Goal: Task Accomplishment & Management: Manage account settings

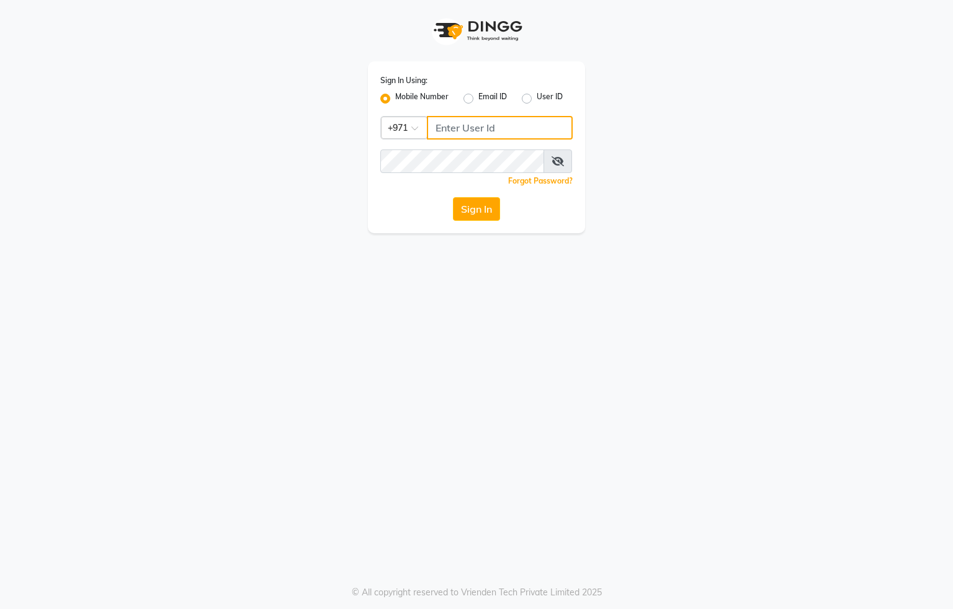
click at [497, 135] on input "Username" at bounding box center [500, 128] width 146 height 24
type input "554622061"
click at [480, 216] on button "Sign In" at bounding box center [476, 209] width 47 height 24
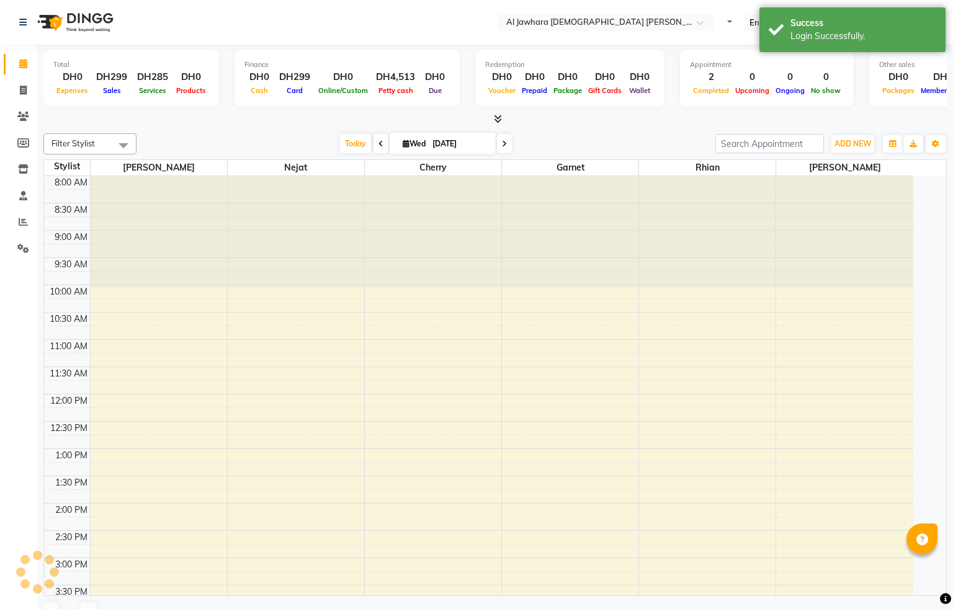
select select "en"
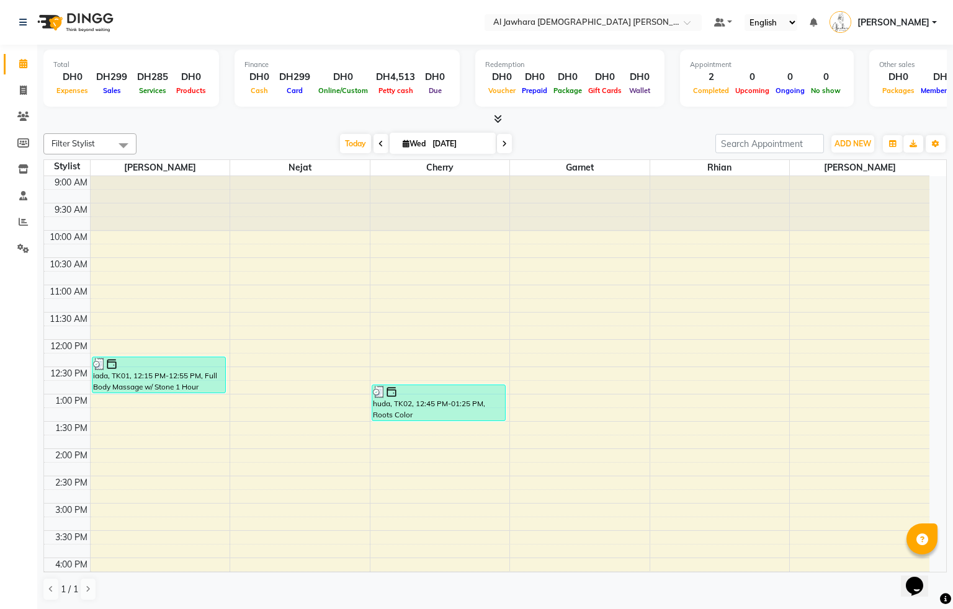
click at [311, 399] on div "9:00 AM 9:30 AM 10:00 AM 10:30 AM 11:00 AM 11:30 AM 12:00 PM 12:30 PM 1:00 PM 1…" at bounding box center [486, 530] width 885 height 709
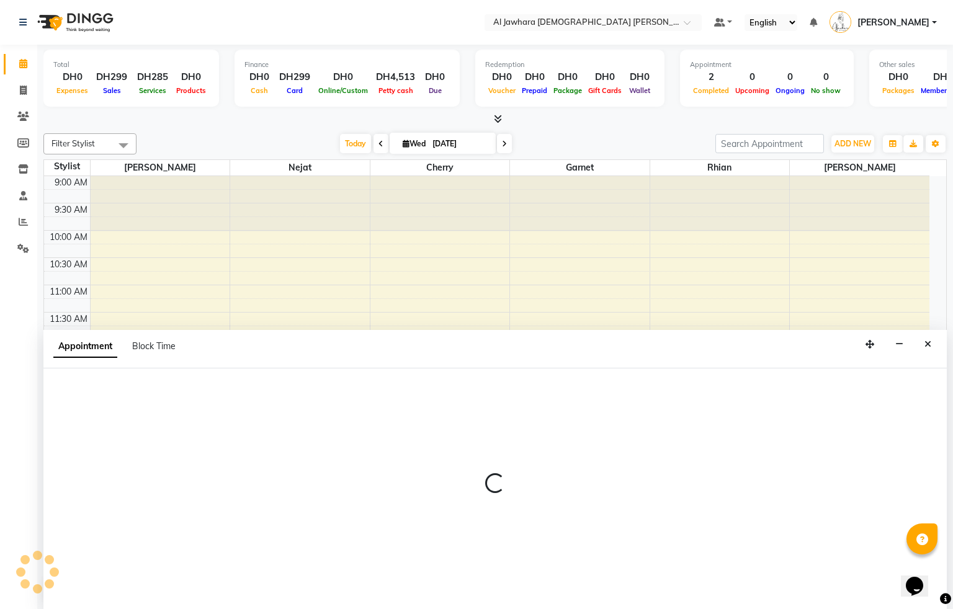
select select "15892"
select select "tentative"
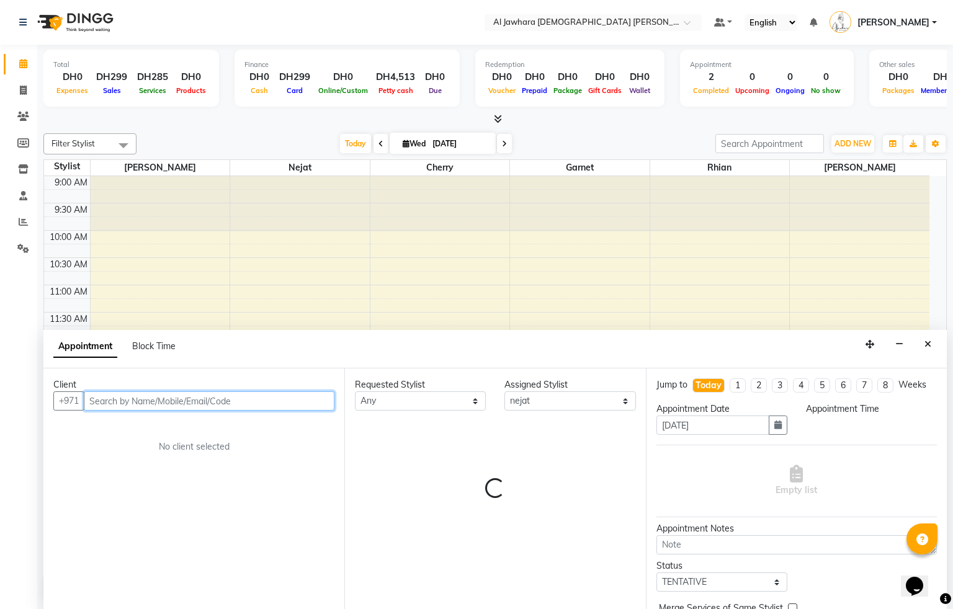
select select "765"
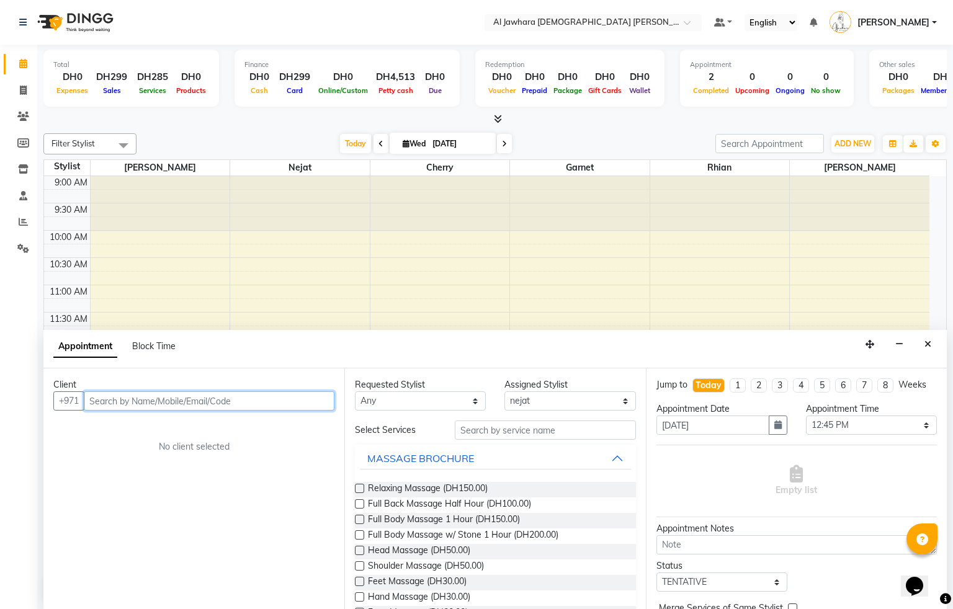
click at [138, 399] on input "text" at bounding box center [209, 400] width 251 height 19
type input "507921251"
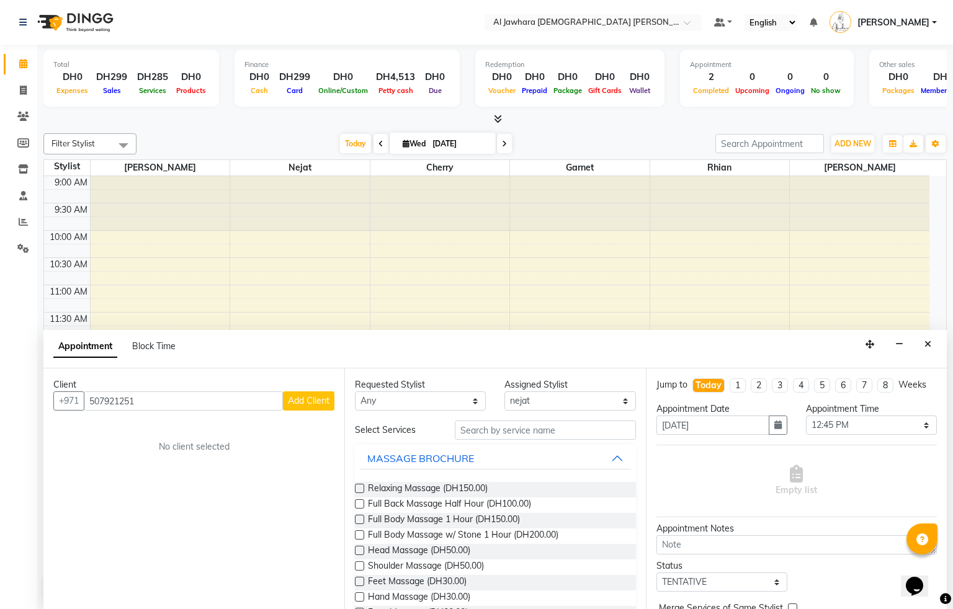
click at [305, 396] on span "Add Client" at bounding box center [309, 400] width 42 height 11
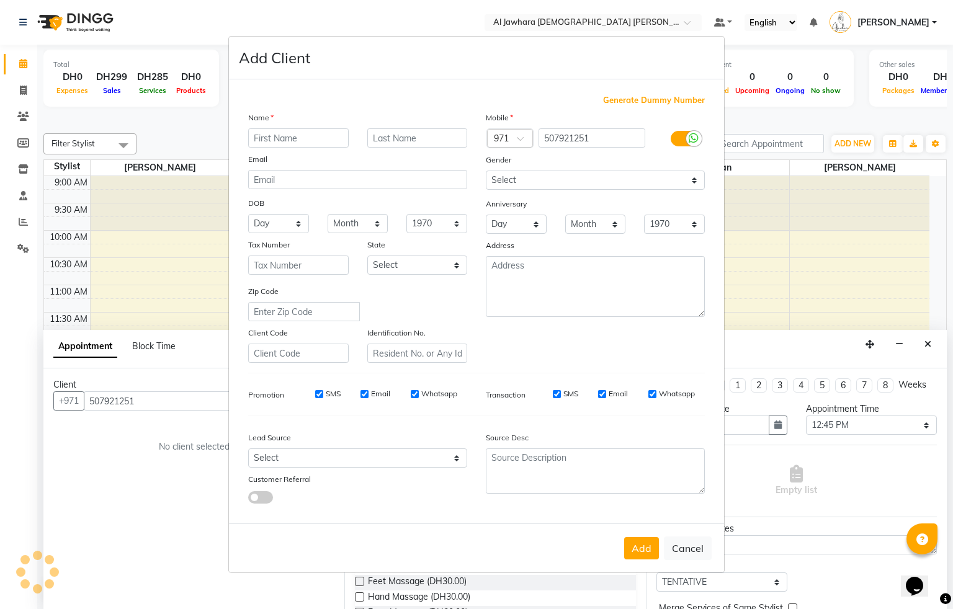
click at [277, 138] on input "text" at bounding box center [298, 137] width 100 height 19
type input "hoor"
click at [509, 185] on select "Select [DEMOGRAPHIC_DATA] [DEMOGRAPHIC_DATA] Other Prefer Not To Say" at bounding box center [595, 180] width 219 height 19
select select "[DEMOGRAPHIC_DATA]"
click at [486, 172] on select "Select [DEMOGRAPHIC_DATA] [DEMOGRAPHIC_DATA] Other Prefer Not To Say" at bounding box center [595, 180] width 219 height 19
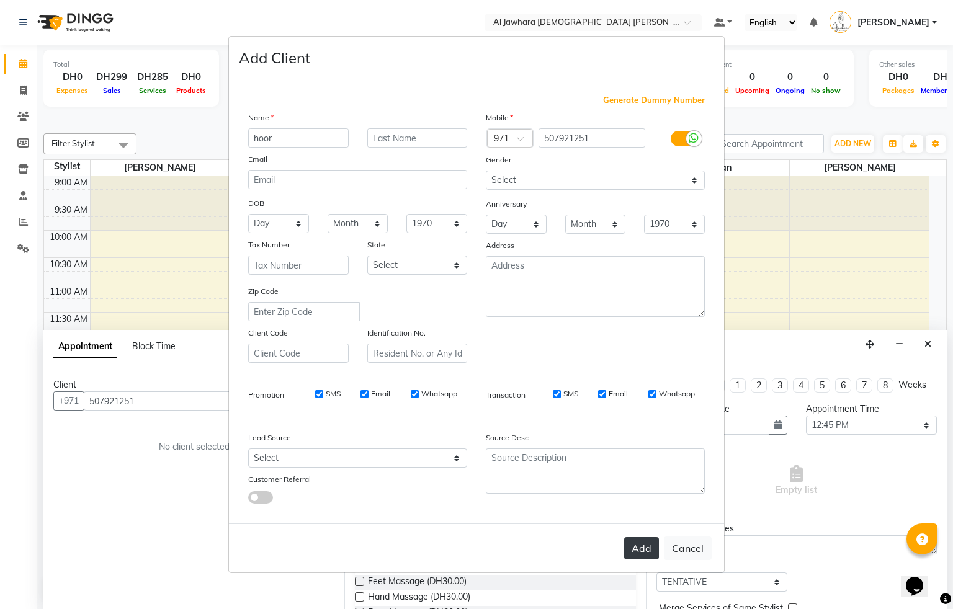
click at [646, 550] on button "Add" at bounding box center [641, 548] width 35 height 22
select select
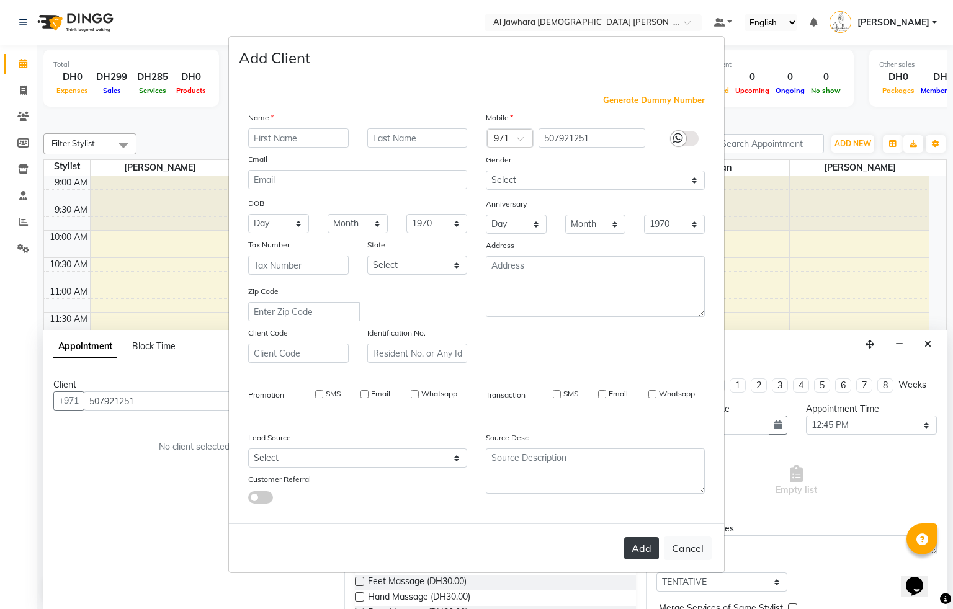
select select
checkbox input "false"
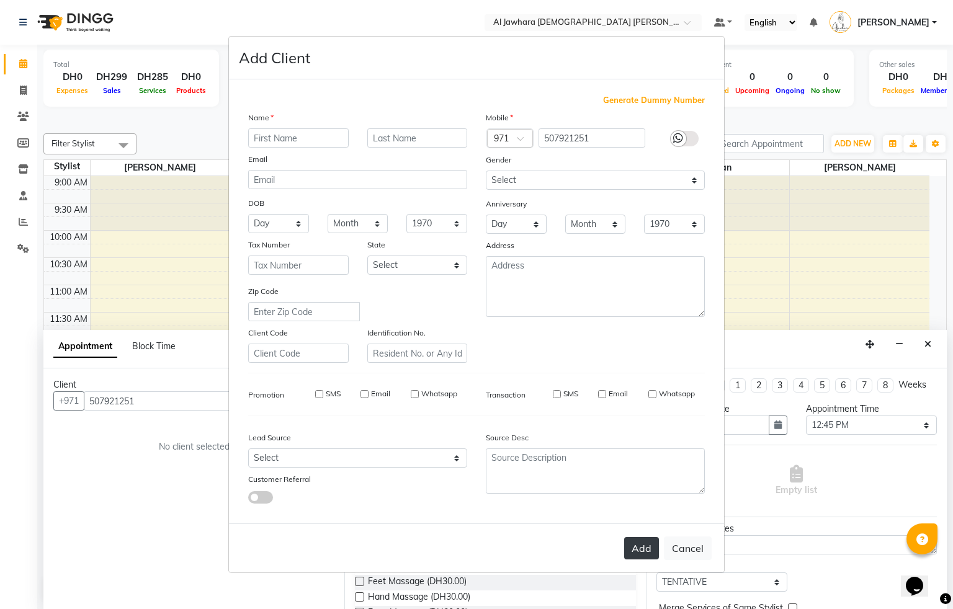
checkbox input "false"
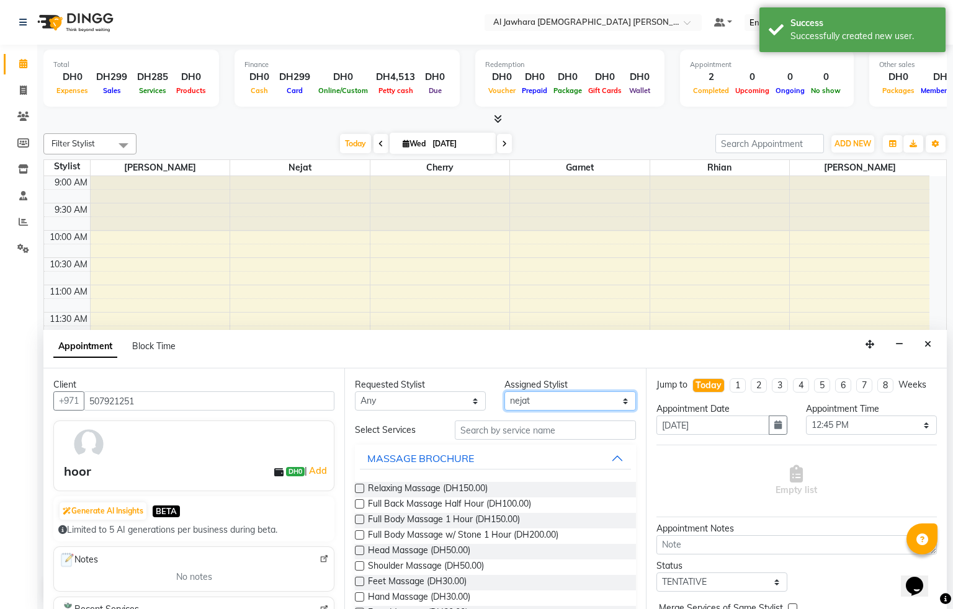
click at [542, 401] on select "Select Cherry Garnet [PERSON_NAME] rhian [PERSON_NAME]" at bounding box center [569, 400] width 131 height 19
select select "44223"
click at [504, 392] on select "Select Cherry Garnet [PERSON_NAME] rhian [PERSON_NAME]" at bounding box center [569, 400] width 131 height 19
click at [465, 430] on input "text" at bounding box center [545, 430] width 181 height 19
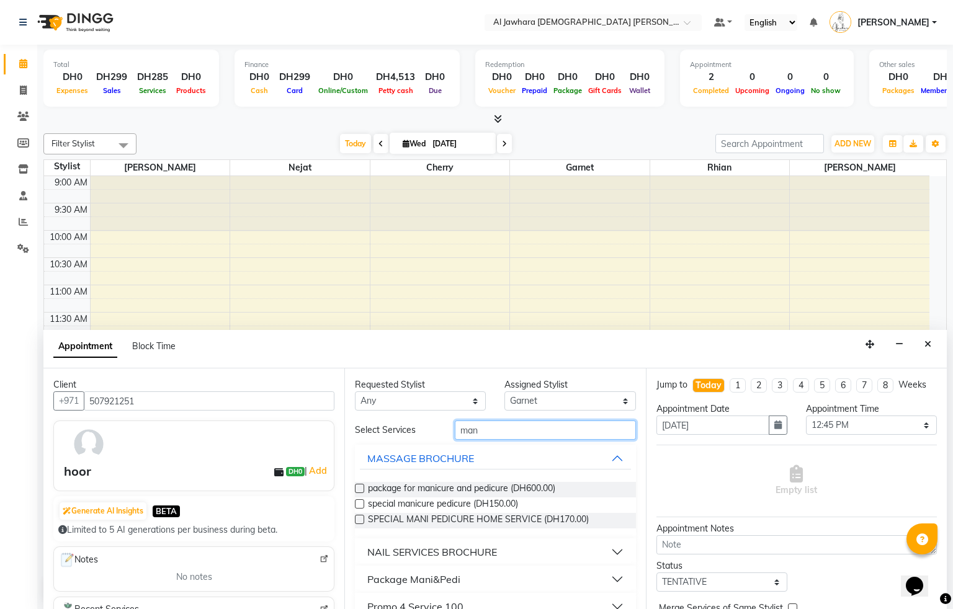
type input "man"
click at [398, 551] on div "NAIL SERVICES BROCHURE" at bounding box center [432, 552] width 130 height 15
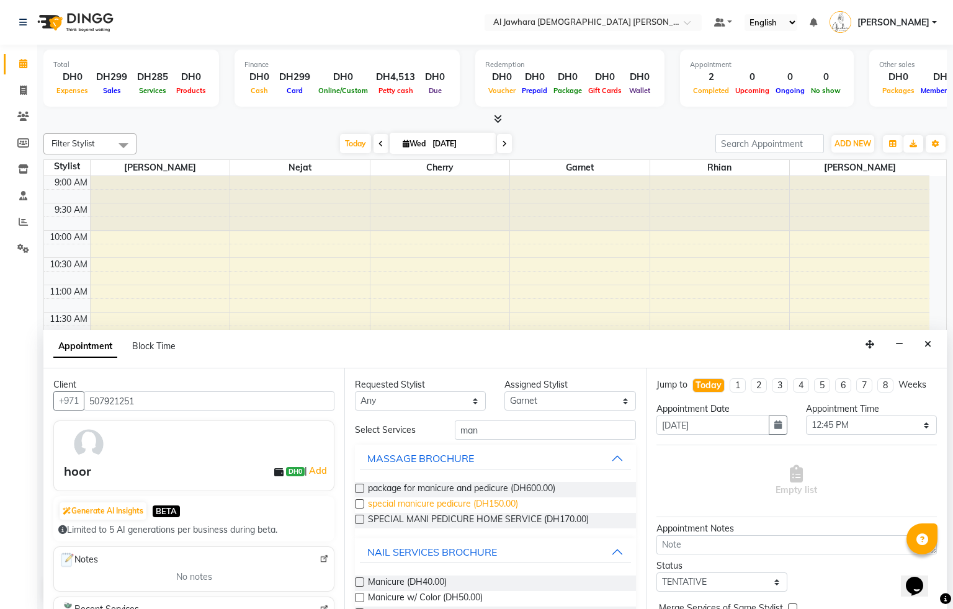
drag, startPoint x: 354, startPoint y: 581, endPoint x: 442, endPoint y: 501, distance: 118.5
click at [355, 581] on label at bounding box center [359, 581] width 9 height 9
click at [355, 581] on input "checkbox" at bounding box center [359, 583] width 8 height 8
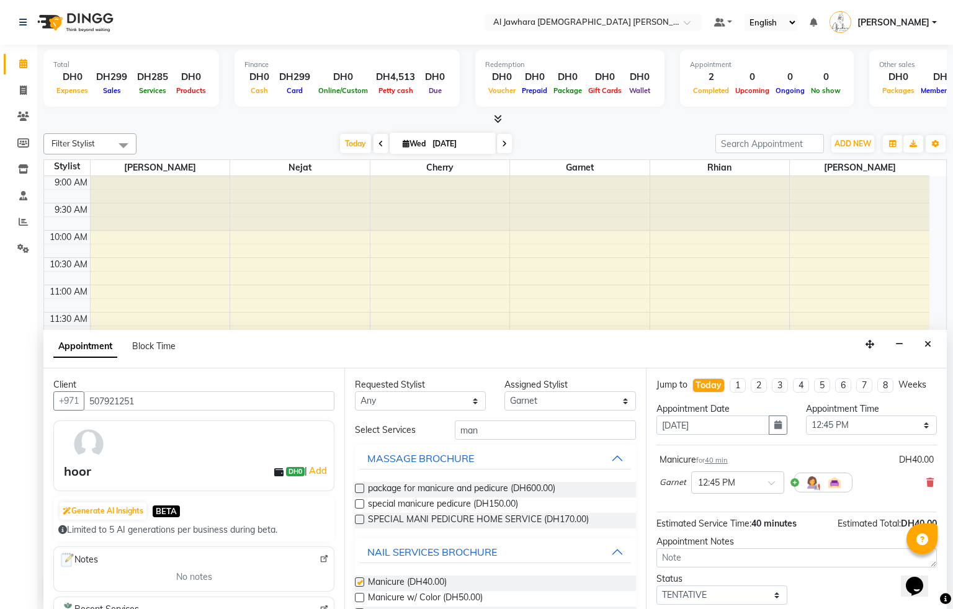
checkbox input "false"
drag, startPoint x: 489, startPoint y: 423, endPoint x: 491, endPoint y: 432, distance: 8.9
click at [491, 430] on input "man" at bounding box center [545, 430] width 181 height 19
type input "m"
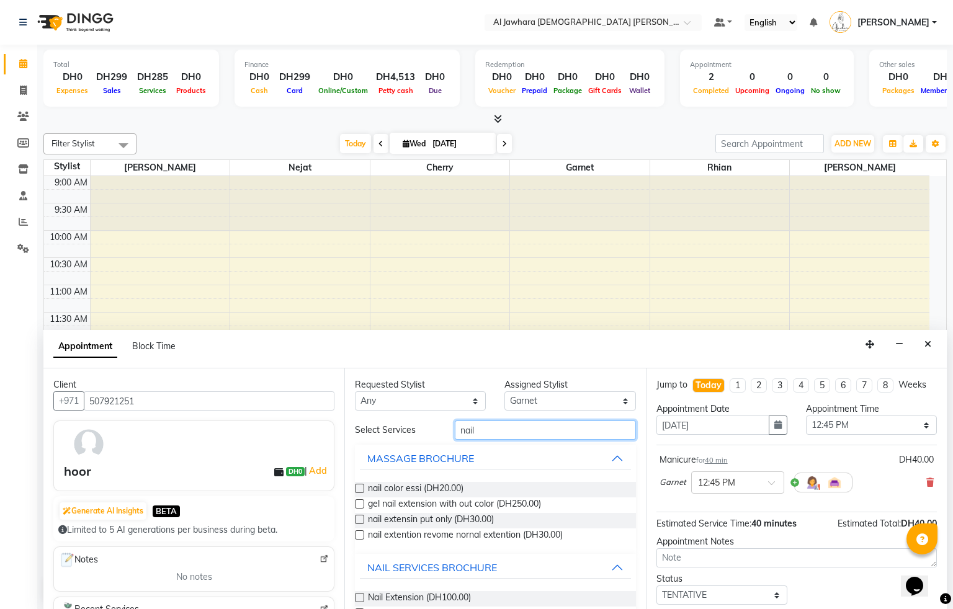
type input "nail"
click at [357, 489] on label at bounding box center [359, 488] width 9 height 9
click at [357, 489] on input "checkbox" at bounding box center [359, 490] width 8 height 8
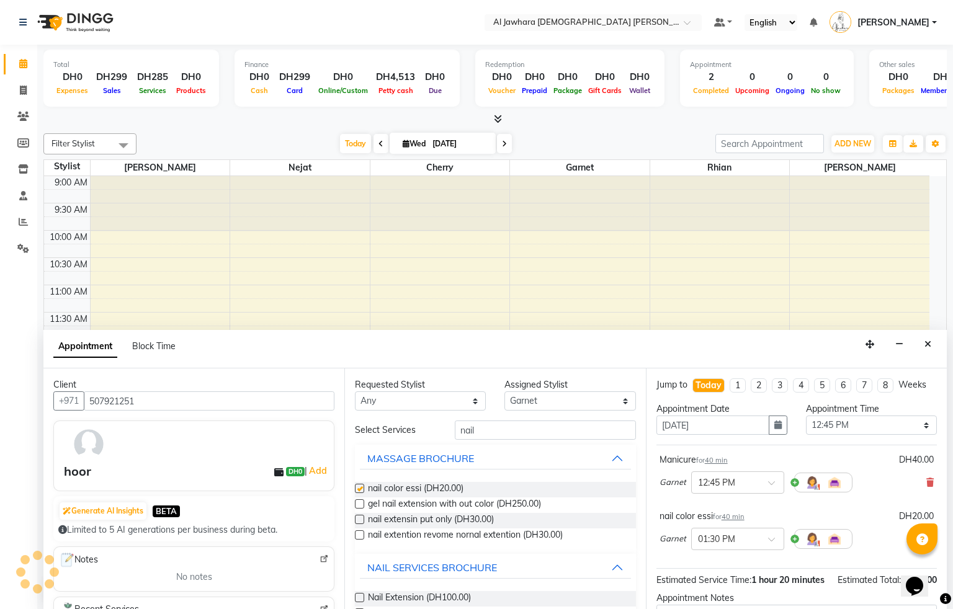
checkbox input "false"
click at [537, 401] on select "Select Cherry Garnet [PERSON_NAME] rhian [PERSON_NAME]" at bounding box center [569, 400] width 131 height 19
select select "57409"
click at [504, 392] on select "Select Cherry Garnet [PERSON_NAME] rhian [PERSON_NAME]" at bounding box center [569, 400] width 131 height 19
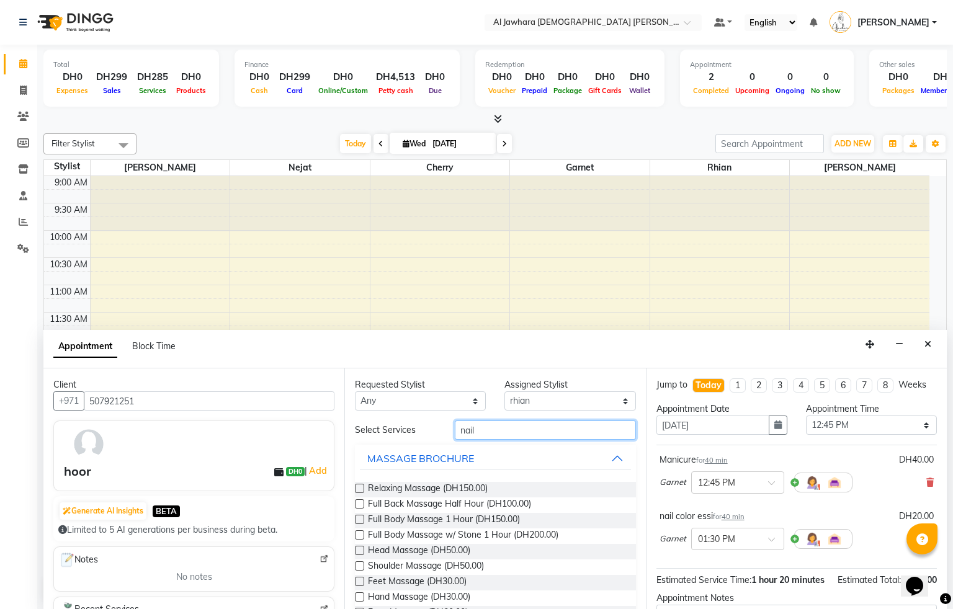
click at [496, 440] on input "nail" at bounding box center [545, 430] width 181 height 19
type input "n"
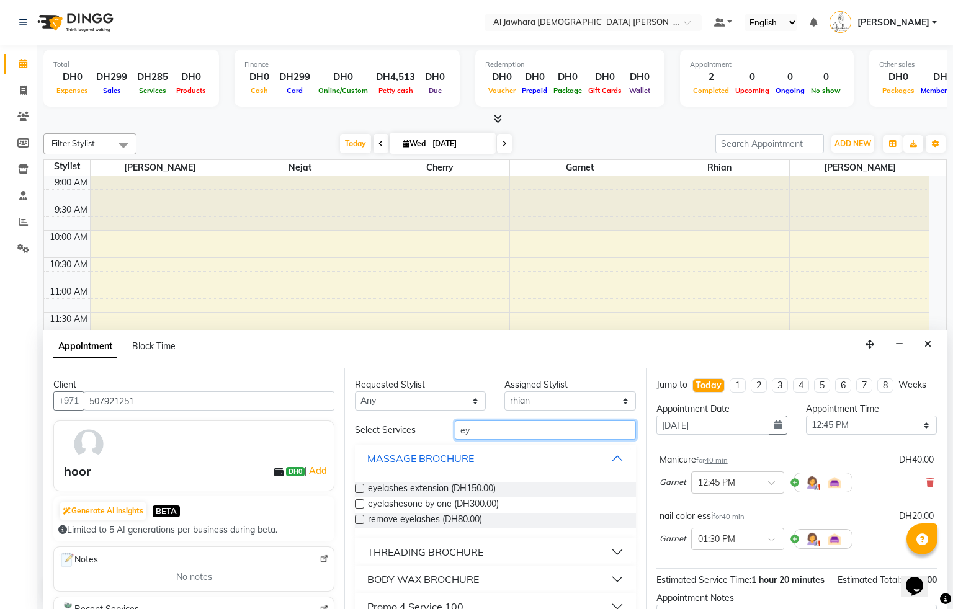
type input "ey"
click at [384, 548] on div "THREADING BROCHURE" at bounding box center [425, 552] width 116 height 15
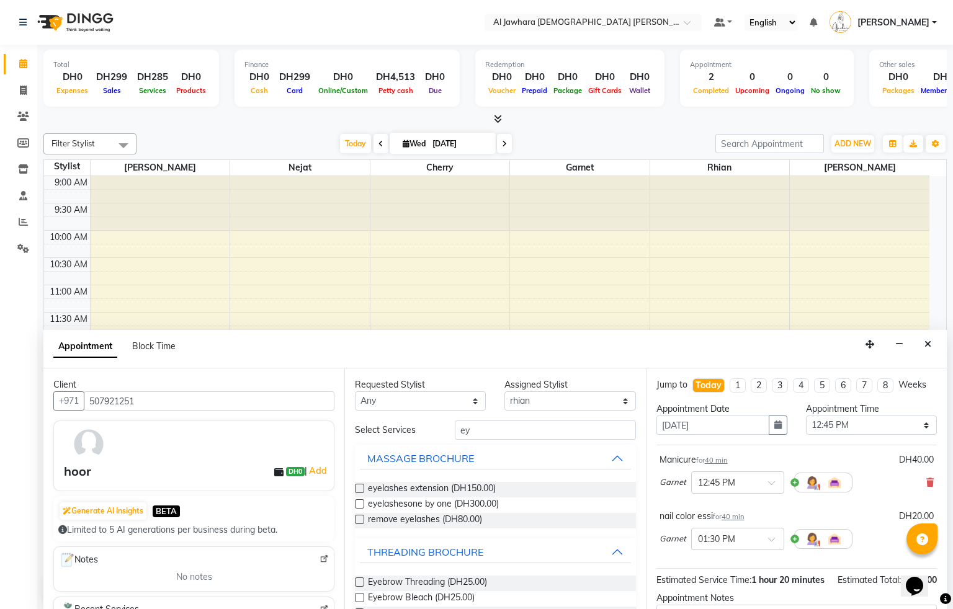
click at [359, 584] on label at bounding box center [359, 581] width 9 height 9
click at [359, 584] on input "checkbox" at bounding box center [359, 583] width 8 height 8
checkbox input "false"
click at [935, 564] on div "Opens Chat This icon Opens the chat window." at bounding box center [921, 564] width 30 height 0
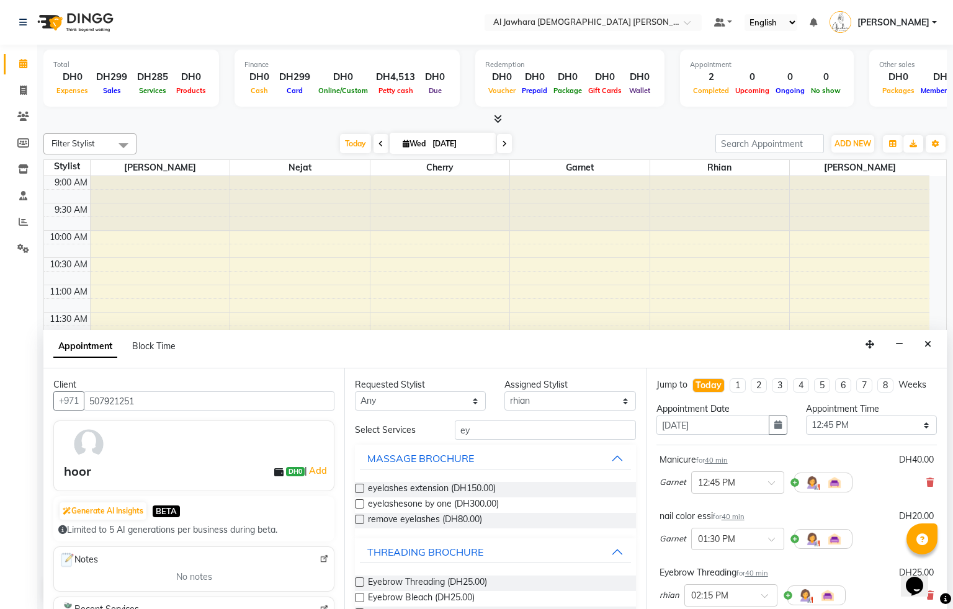
click at [935, 564] on div "Opens Chat This icon Opens the chat window." at bounding box center [921, 564] width 30 height 0
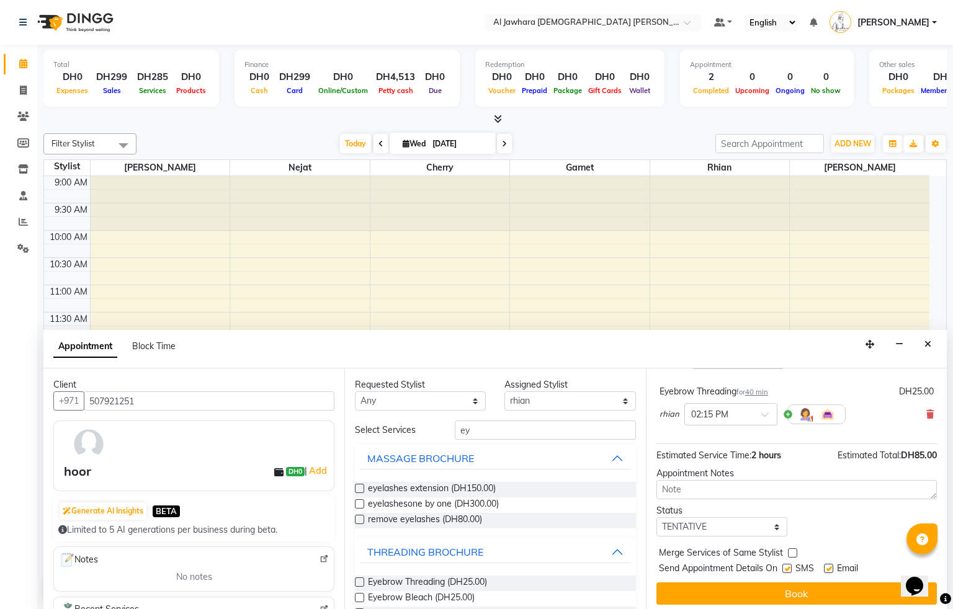
scroll to position [200, 0]
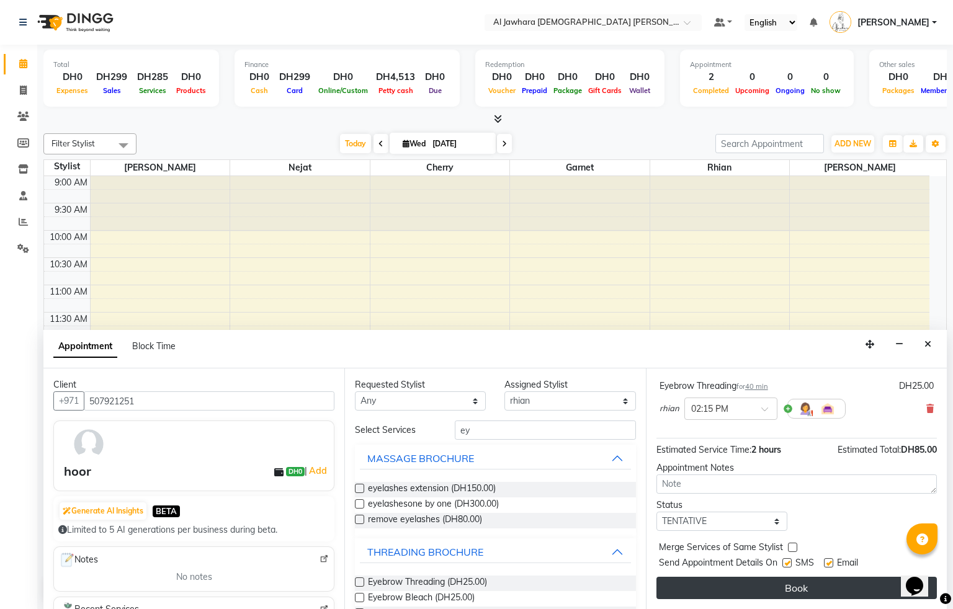
click at [788, 586] on button "Book" at bounding box center [796, 588] width 280 height 22
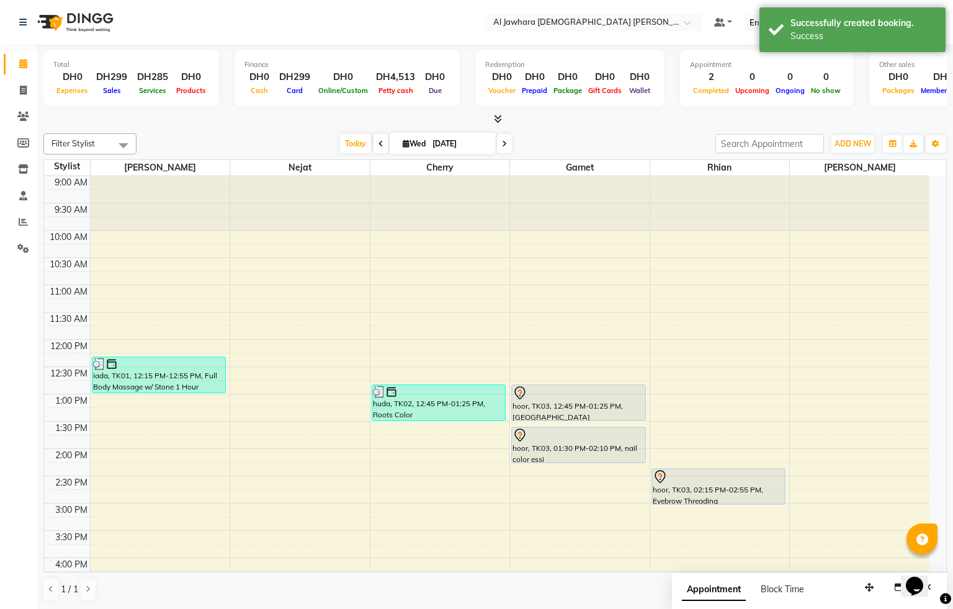
click at [595, 406] on div "hoor, TK03, 12:45 PM-01:25 PM, [GEOGRAPHIC_DATA]" at bounding box center [578, 402] width 133 height 35
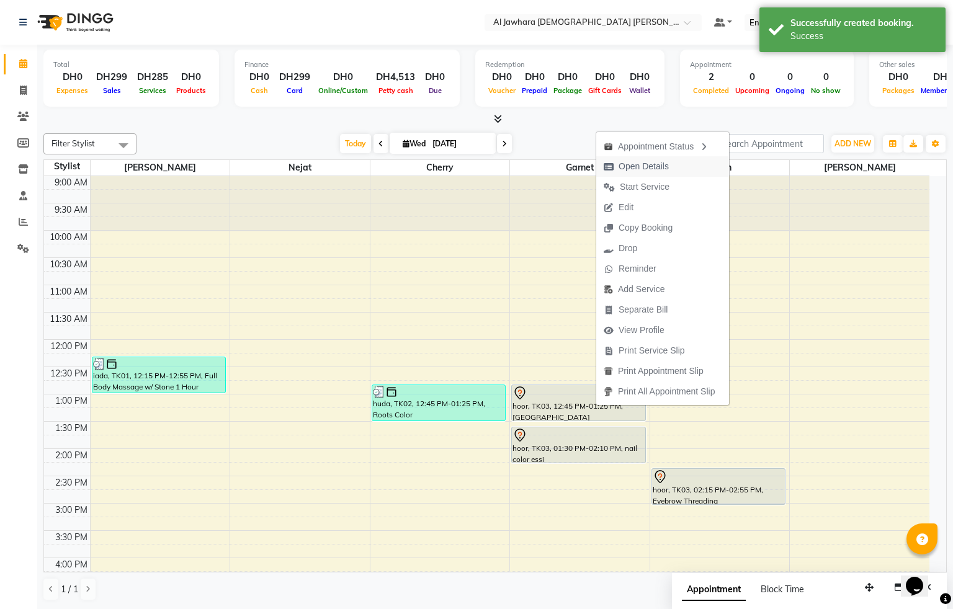
click at [659, 164] on span "Open Details" at bounding box center [643, 166] width 50 height 13
select select "7"
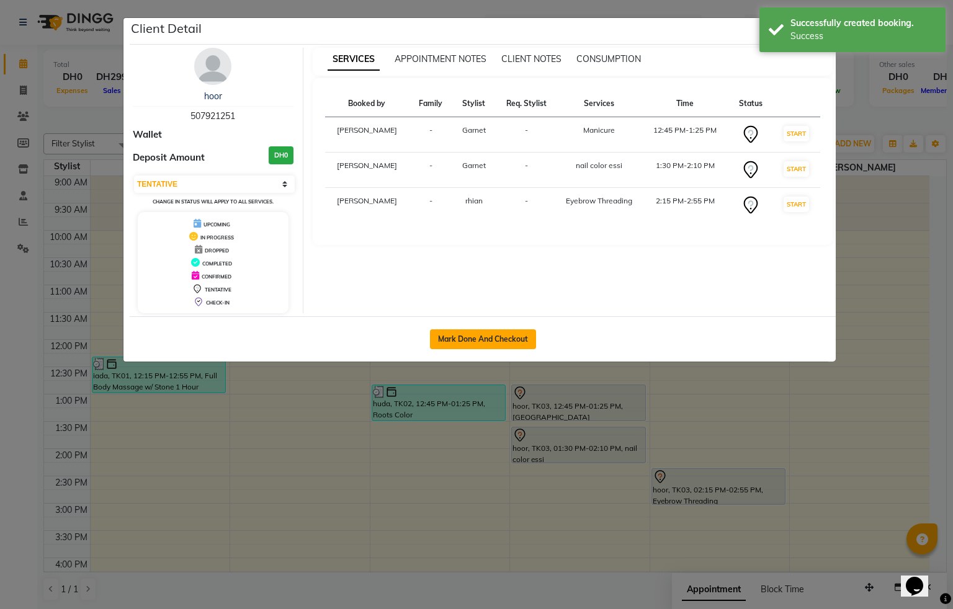
click at [499, 345] on button "Mark Done And Checkout" at bounding box center [483, 339] width 106 height 20
select select "service"
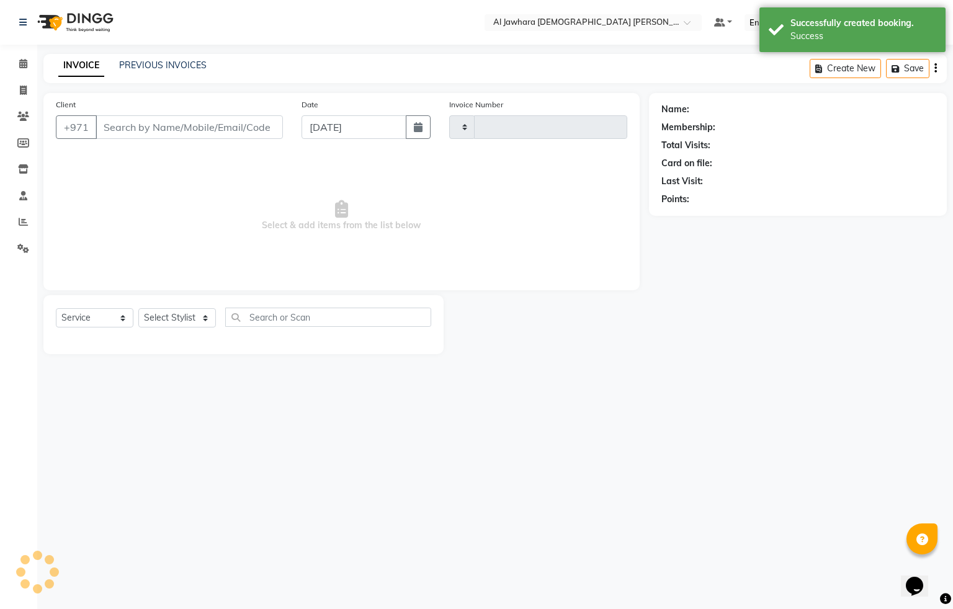
type input "0773"
select select "808"
type input "507921251"
select select "57409"
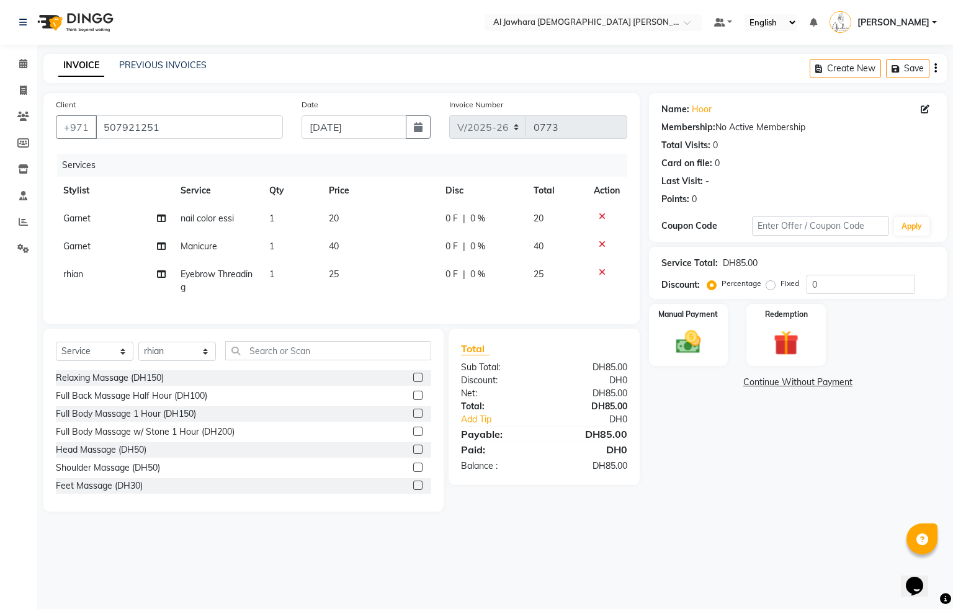
click at [358, 246] on td "40" at bounding box center [379, 247] width 117 height 28
select select "44223"
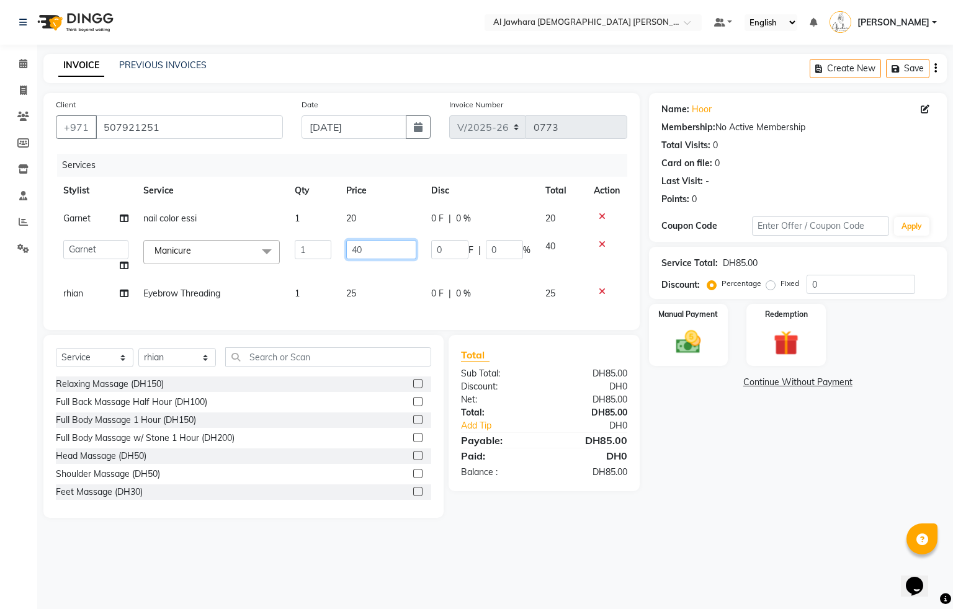
click at [372, 252] on input "40" at bounding box center [381, 249] width 70 height 19
type input "4"
type input "50"
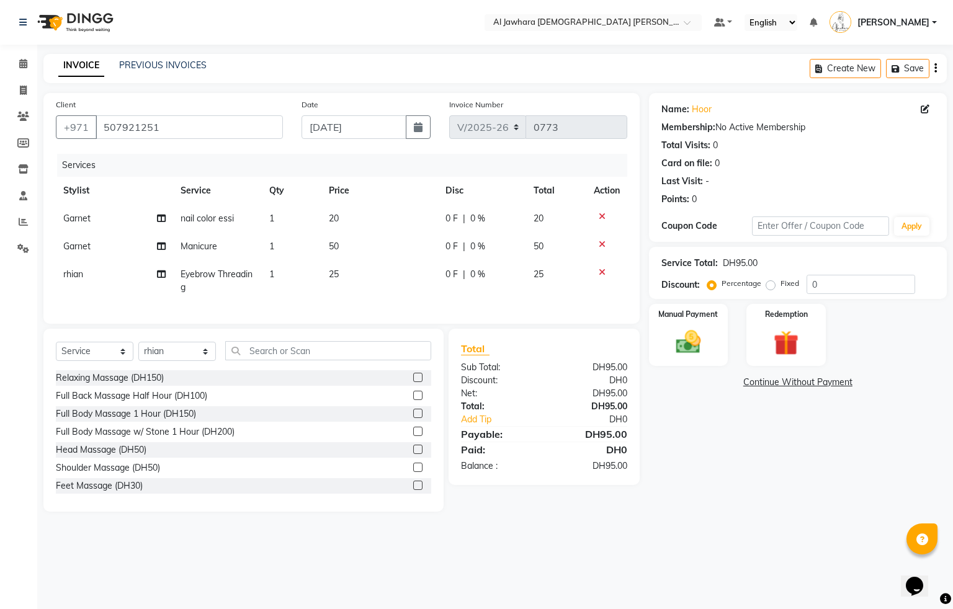
click at [372, 270] on tbody "Garnet nail color essi 1 20 0 F | 0 % 20 Garnet Manicure 1 50 0 F | 0 % 50 rhia…" at bounding box center [341, 253] width 571 height 97
click at [695, 350] on img at bounding box center [688, 343] width 42 height 30
click at [875, 381] on span "Visa Card" at bounding box center [879, 383] width 40 height 14
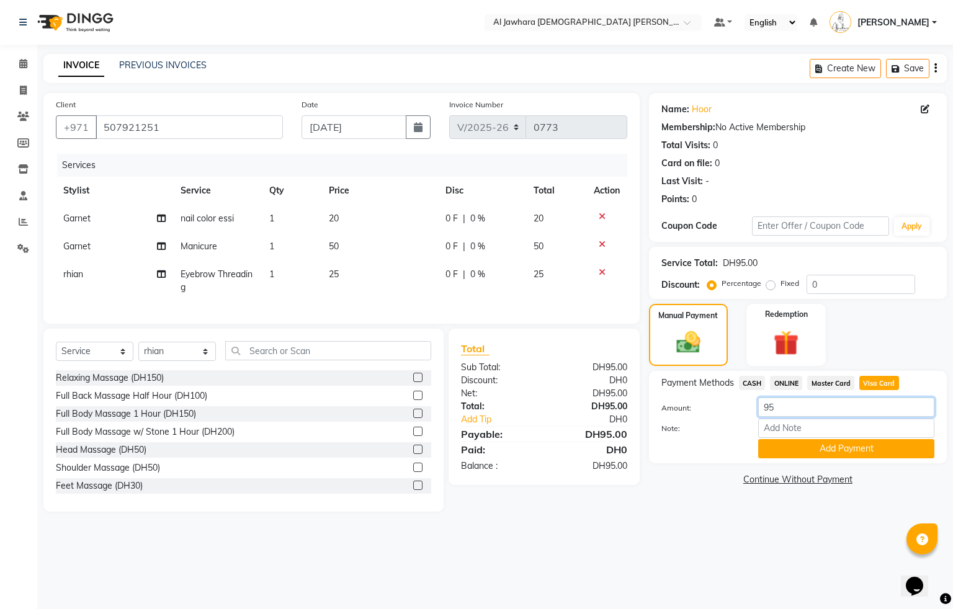
type input "9"
click at [830, 406] on input "number" at bounding box center [846, 407] width 176 height 19
type input "100"
click at [810, 451] on button "Add Payment" at bounding box center [846, 448] width 176 height 19
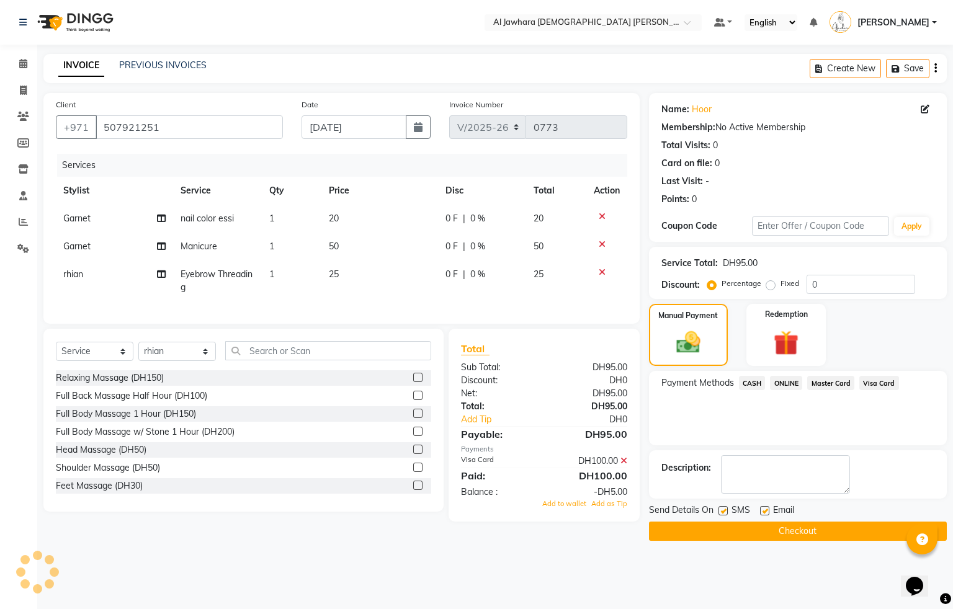
drag, startPoint x: 568, startPoint y: 523, endPoint x: 795, endPoint y: 486, distance: 229.9
click at [568, 508] on span "Add to wallet" at bounding box center [564, 503] width 44 height 9
click at [817, 531] on button "Checkout" at bounding box center [798, 531] width 298 height 19
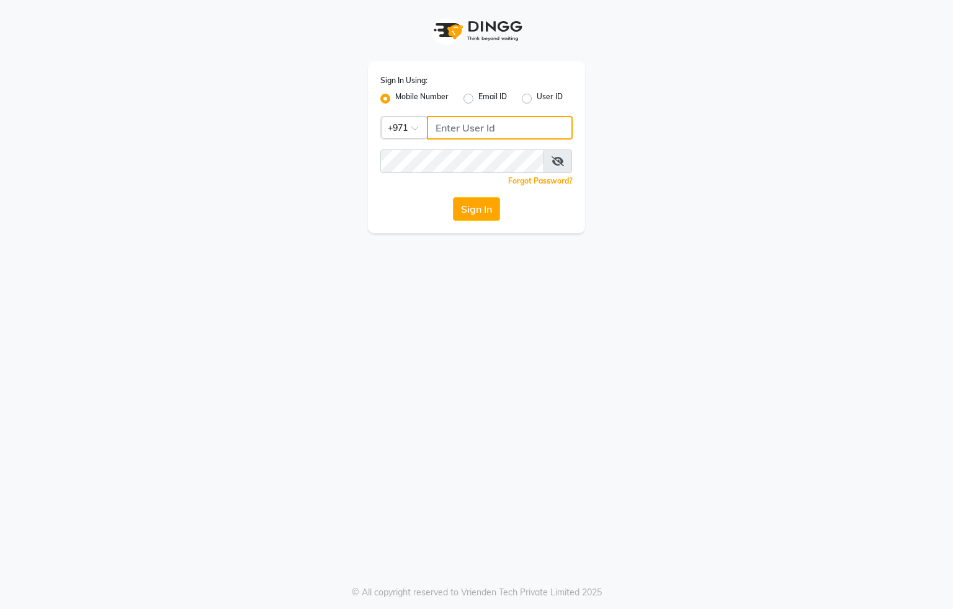
click at [473, 130] on input "Username" at bounding box center [500, 128] width 146 height 24
type input "554622061"
click at [492, 212] on button "Sign In" at bounding box center [476, 209] width 47 height 24
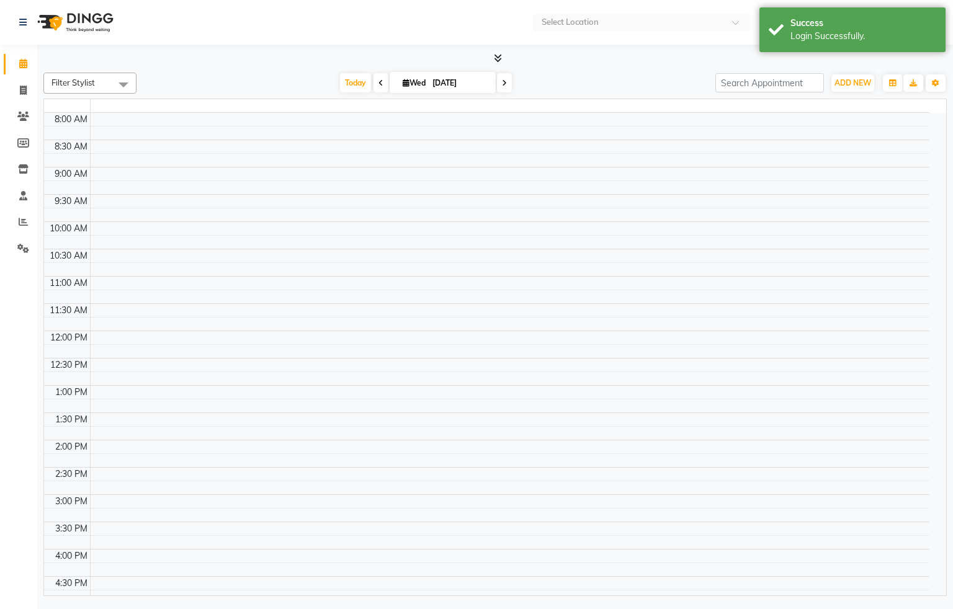
click at [334, 303] on td at bounding box center [509, 297] width 839 height 14
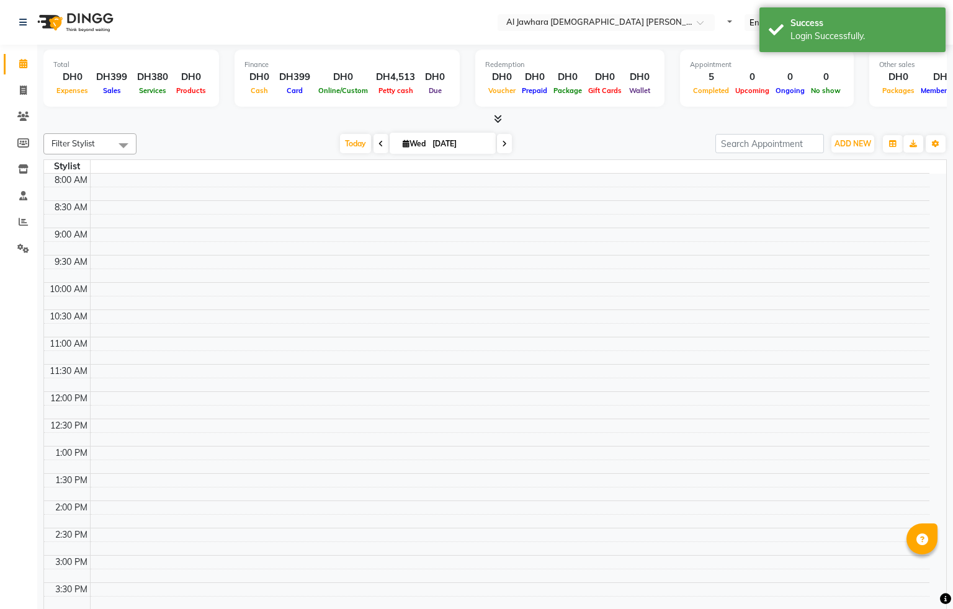
select select "en"
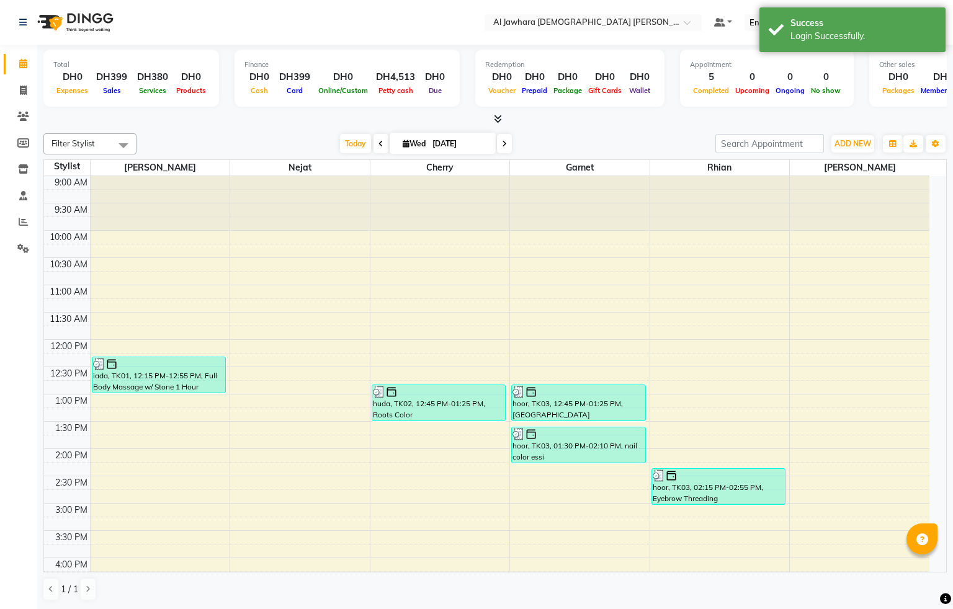
click at [228, 448] on div "9:00 AM 9:30 AM 10:00 AM 10:30 AM 11:00 AM 11:30 AM 12:00 PM 12:30 PM 1:00 PM 1…" at bounding box center [486, 530] width 885 height 709
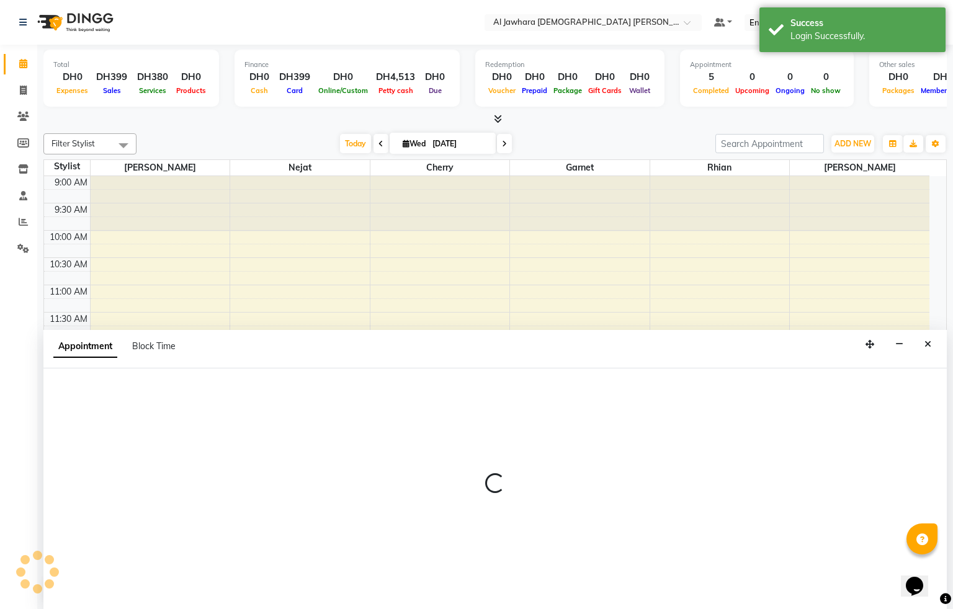
select select "13408"
select select "825"
select select "tentative"
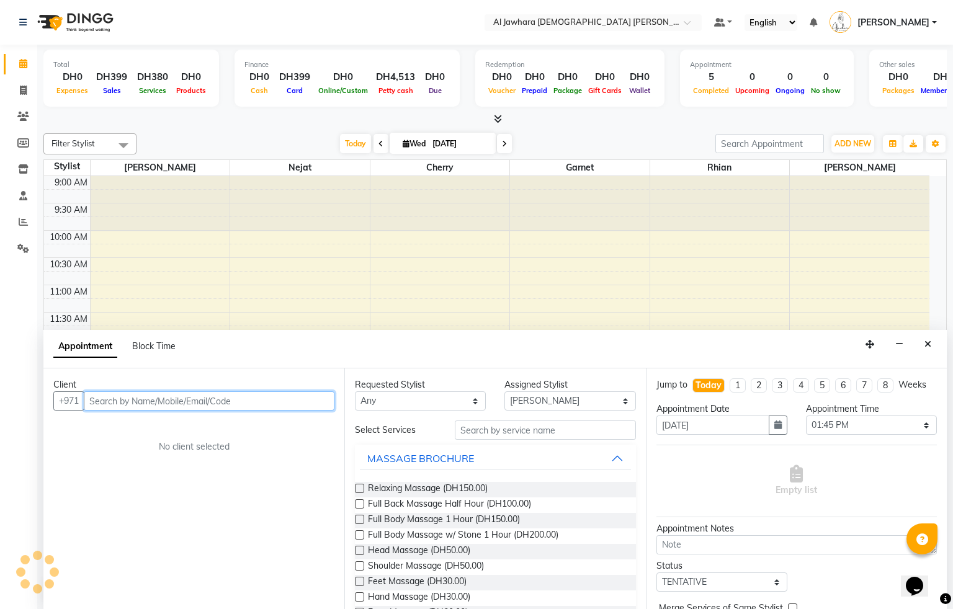
click at [157, 406] on input "text" at bounding box center [209, 400] width 251 height 19
type input "501491949"
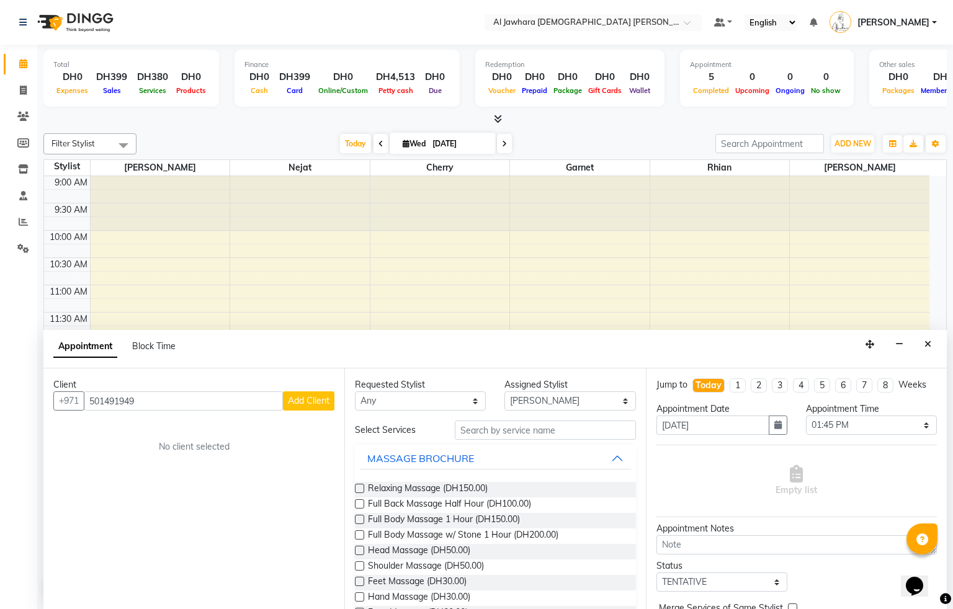
click at [313, 402] on span "Add Client" at bounding box center [309, 400] width 42 height 11
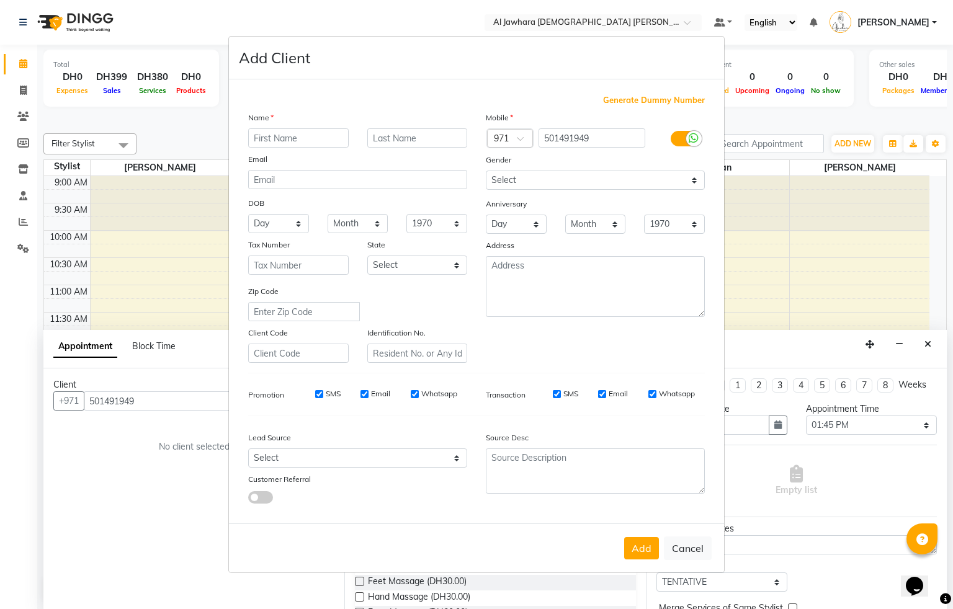
click at [298, 136] on input "text" at bounding box center [298, 137] width 100 height 19
type input "moza"
drag, startPoint x: 520, startPoint y: 175, endPoint x: 519, endPoint y: 184, distance: 9.3
click at [520, 175] on select "Select [DEMOGRAPHIC_DATA] [DEMOGRAPHIC_DATA] Other Prefer Not To Say" at bounding box center [595, 180] width 219 height 19
select select "[DEMOGRAPHIC_DATA]"
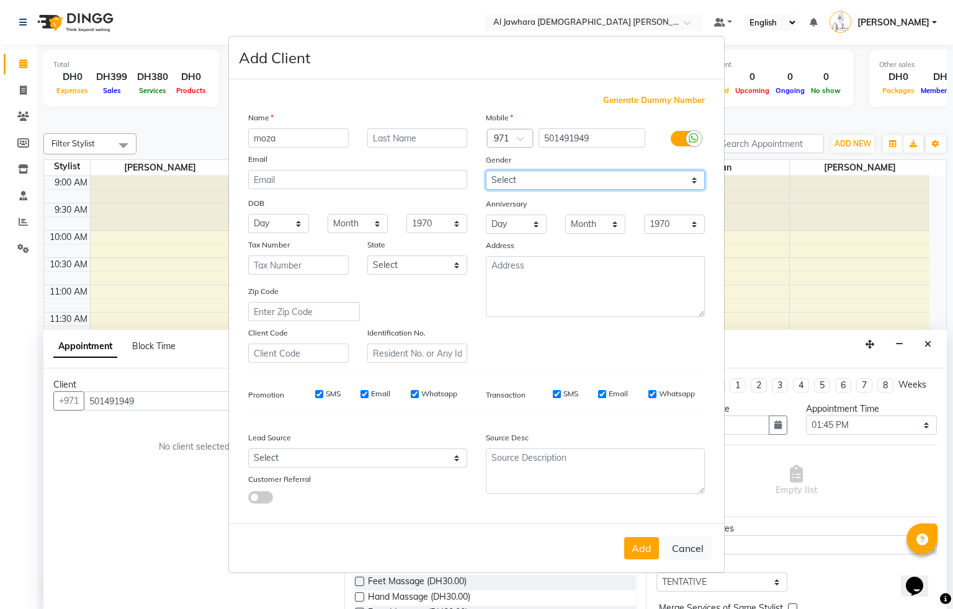
click at [486, 172] on select "Select [DEMOGRAPHIC_DATA] [DEMOGRAPHIC_DATA] Other Prefer Not To Say" at bounding box center [595, 180] width 219 height 19
click at [635, 547] on button "Add" at bounding box center [641, 548] width 35 height 22
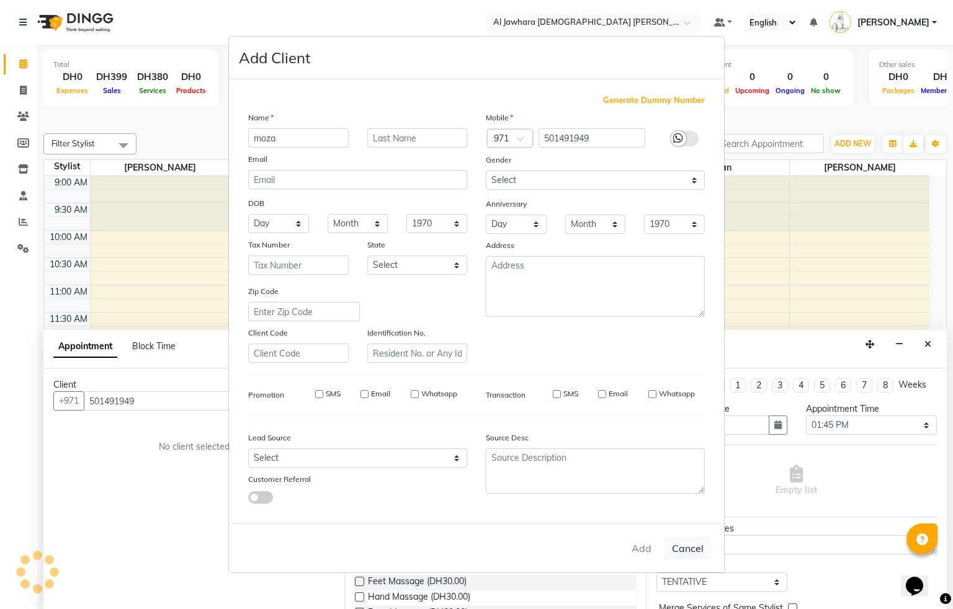
select select
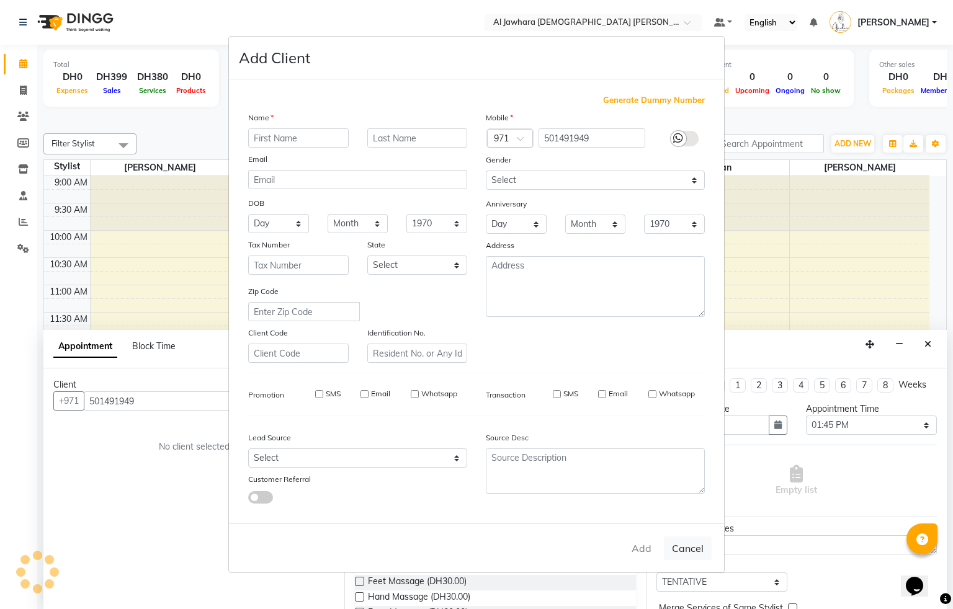
select select
checkbox input "false"
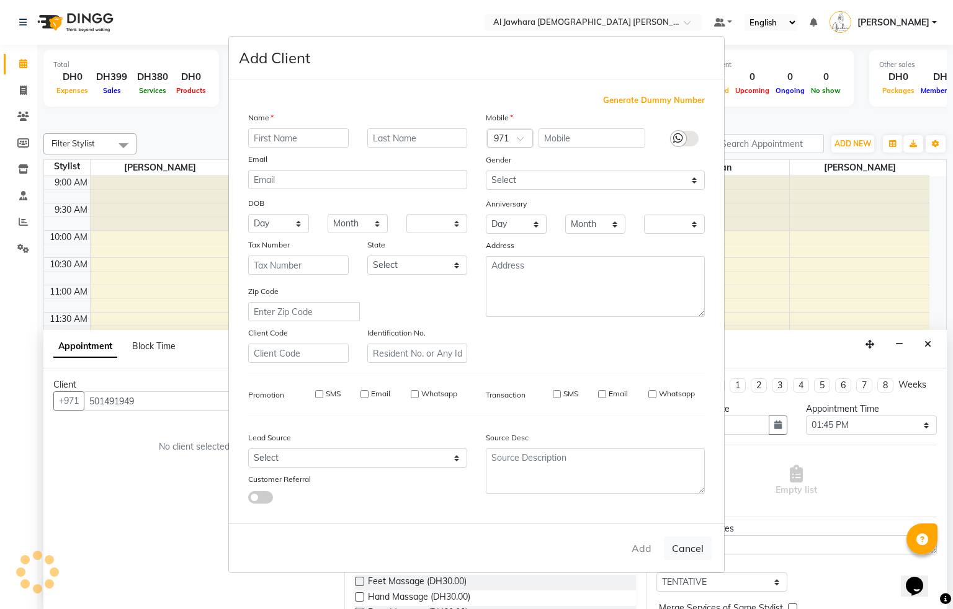
checkbox input "false"
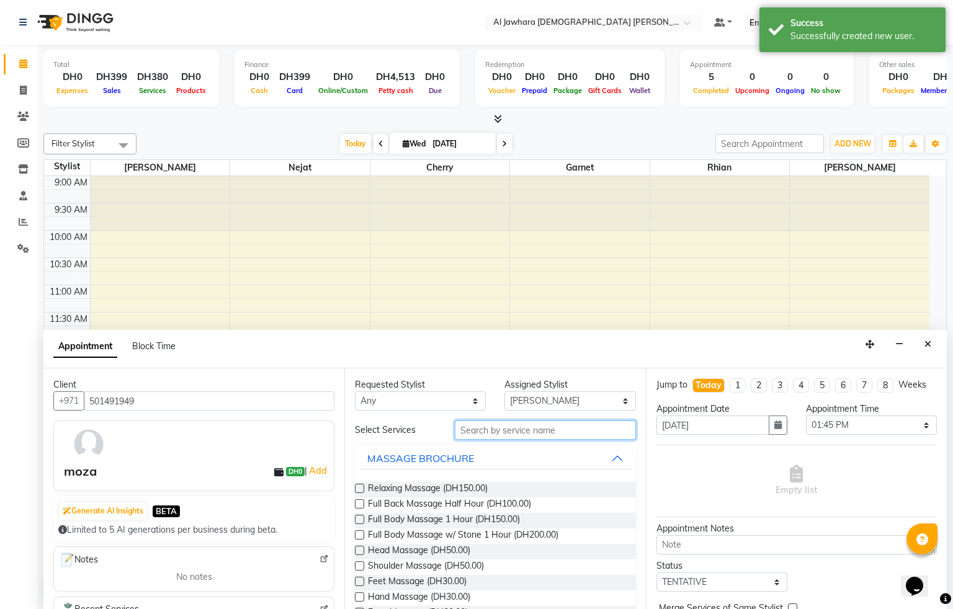
click at [524, 432] on input "text" at bounding box center [545, 430] width 181 height 19
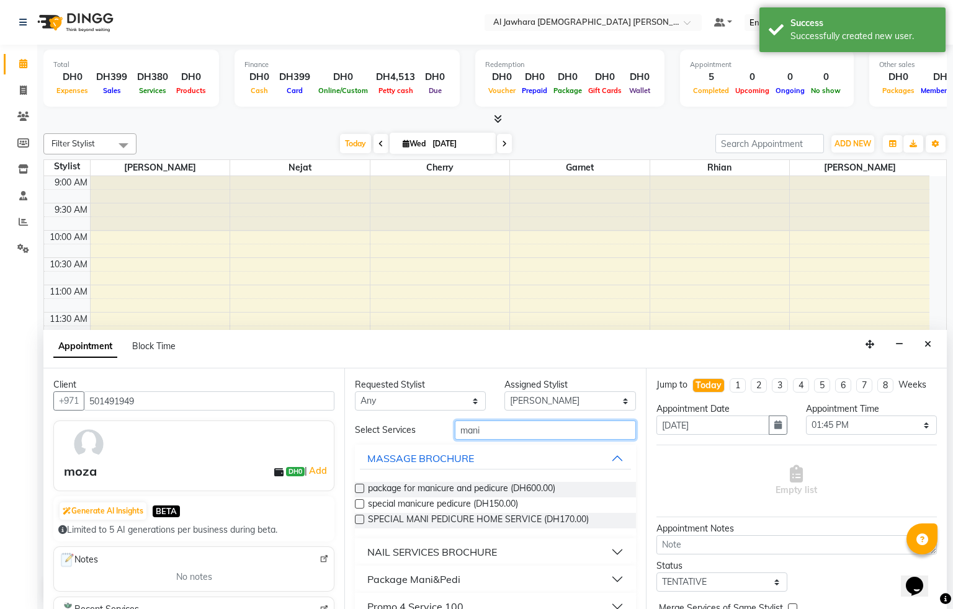
type input "mani"
click at [424, 551] on div "NAIL SERVICES BROCHURE" at bounding box center [432, 552] width 130 height 15
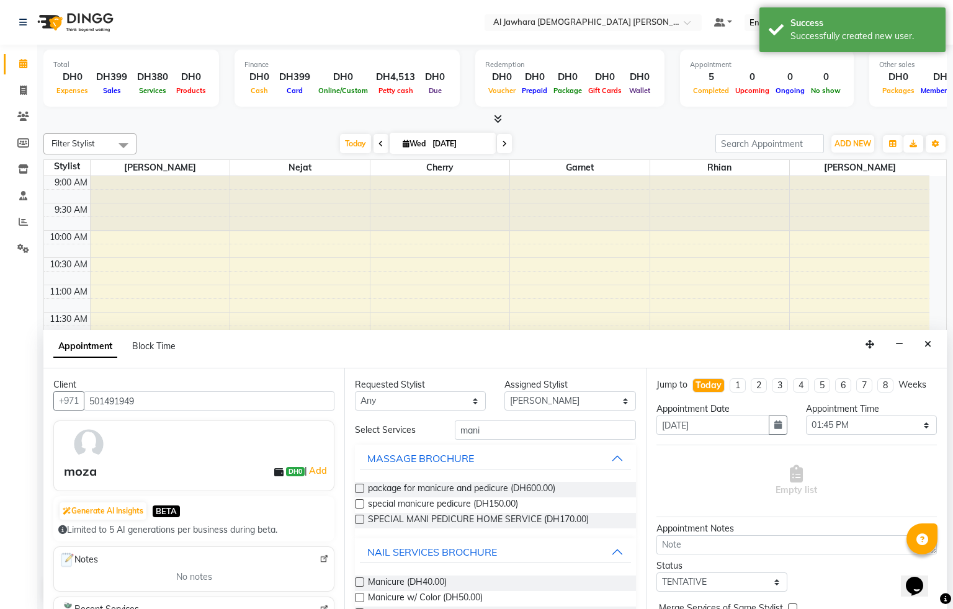
click at [357, 584] on label at bounding box center [359, 581] width 9 height 9
click at [357, 584] on input "checkbox" at bounding box center [359, 583] width 8 height 8
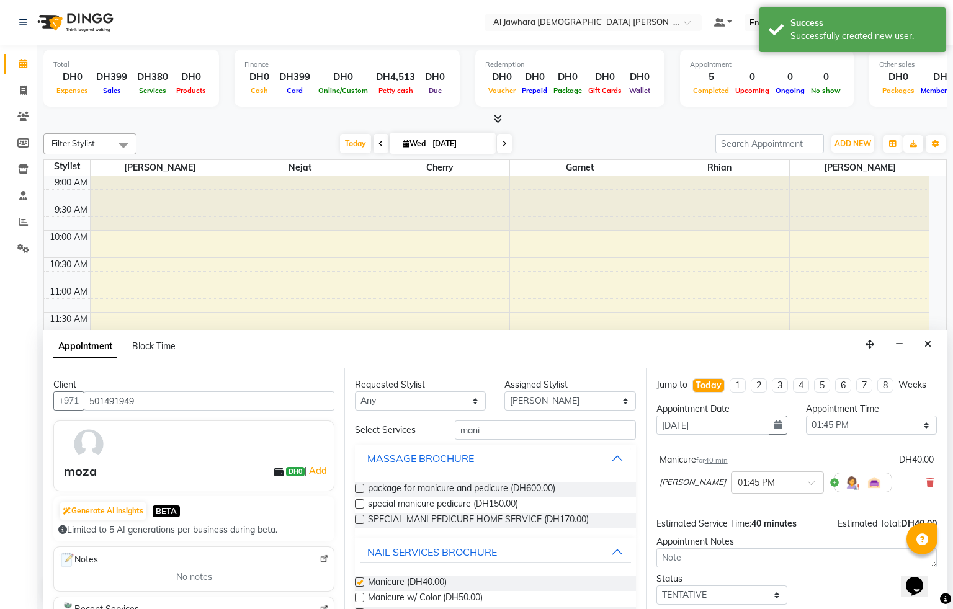
checkbox input "false"
click at [536, 401] on select "Select Cherry Garnet [PERSON_NAME] rhian [PERSON_NAME]" at bounding box center [569, 400] width 131 height 19
select select "57409"
click at [504, 392] on select "Select Cherry Garnet [PERSON_NAME] rhian [PERSON_NAME]" at bounding box center [569, 400] width 131 height 19
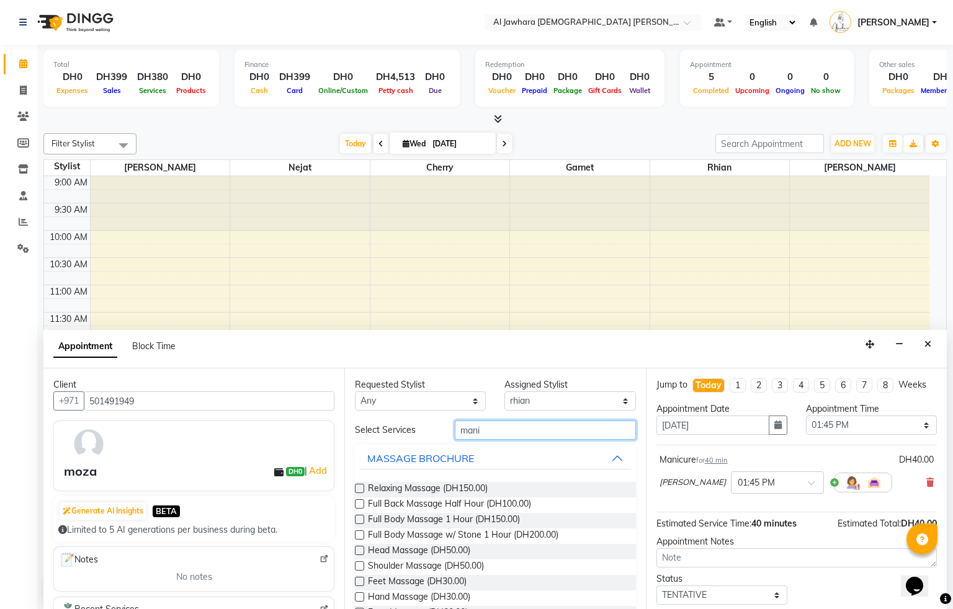
click at [484, 430] on input "mani" at bounding box center [545, 430] width 181 height 19
type input "m"
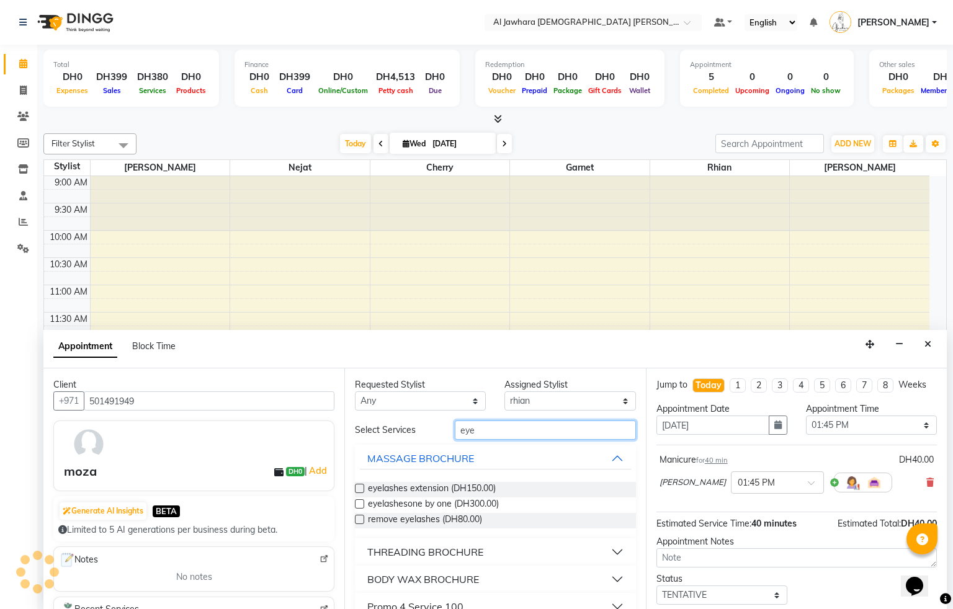
type input "eye"
click at [489, 546] on button "THREADING BROCHURE" at bounding box center [495, 552] width 270 height 22
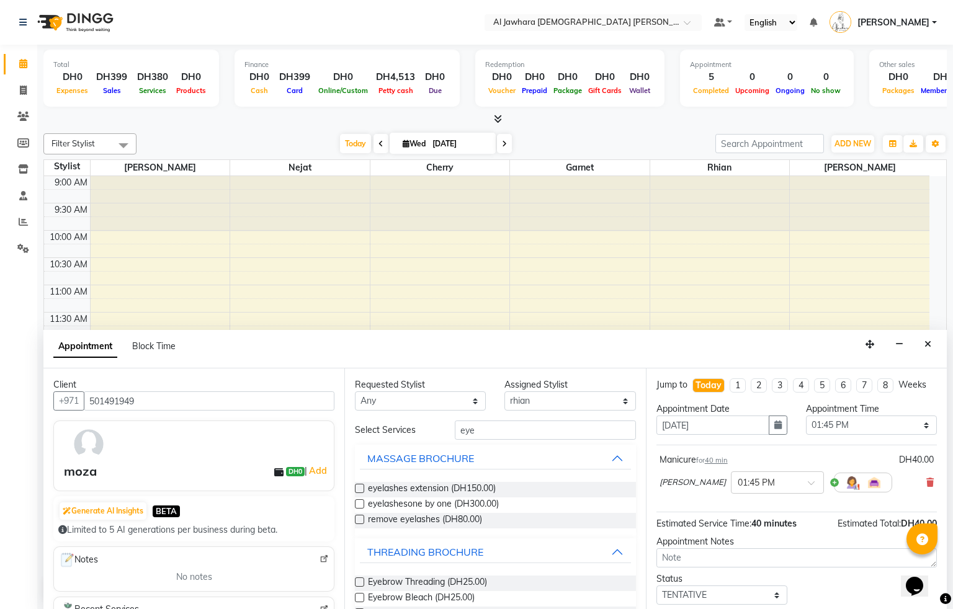
click at [359, 581] on label at bounding box center [359, 581] width 9 height 9
click at [359, 581] on input "checkbox" at bounding box center [359, 583] width 8 height 8
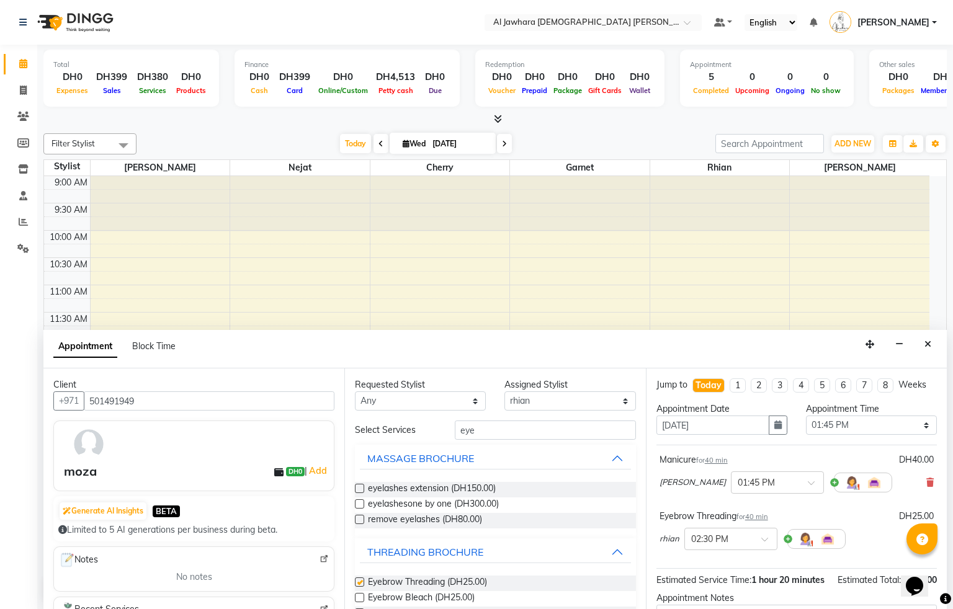
checkbox input "false"
click at [359, 598] on label at bounding box center [359, 597] width 9 height 9
click at [359, 598] on input "checkbox" at bounding box center [359, 599] width 8 height 8
checkbox input "false"
click at [926, 543] on icon at bounding box center [929, 539] width 7 height 9
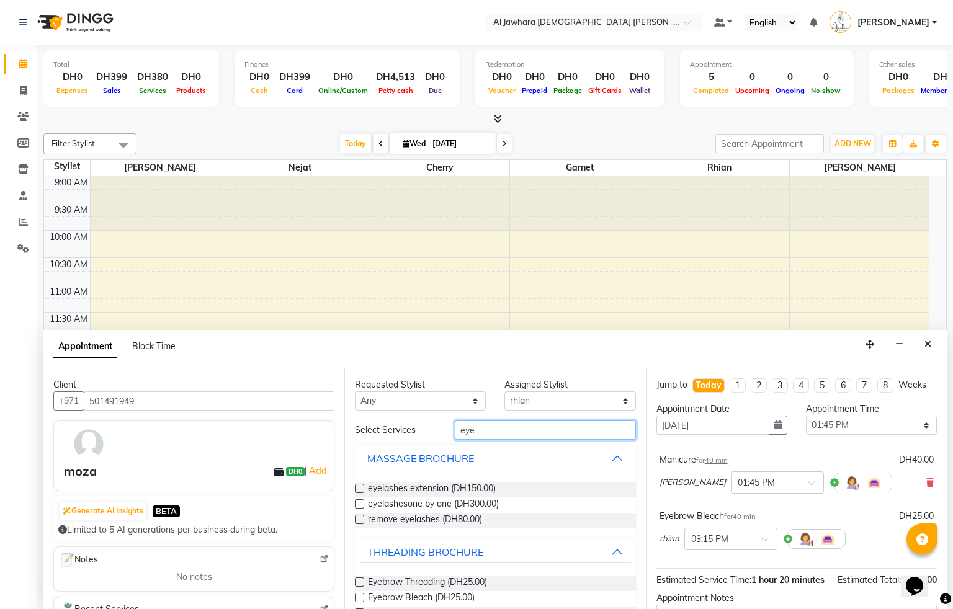
click at [517, 435] on input "eye" at bounding box center [545, 430] width 181 height 19
type input "e"
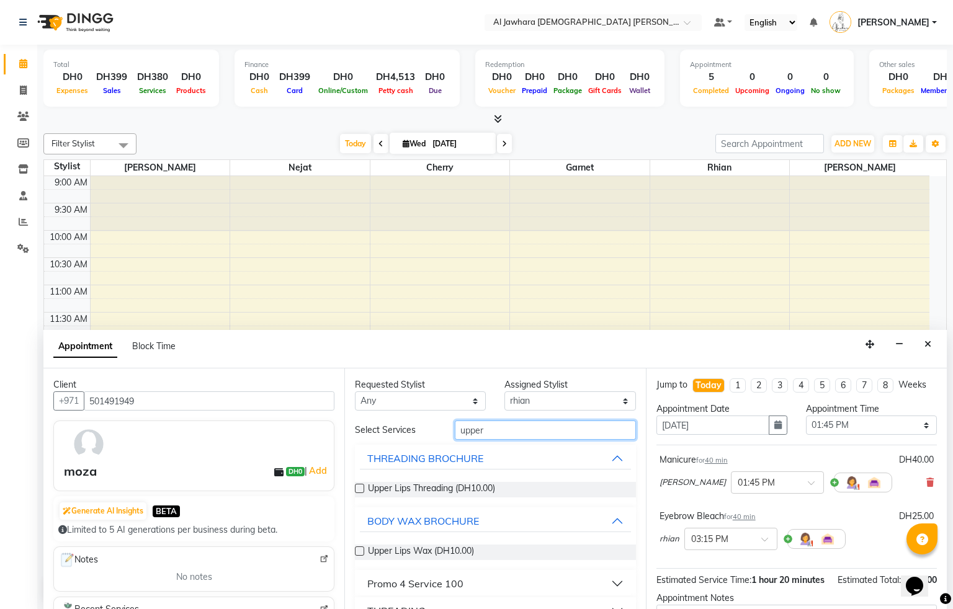
type input "upper"
click at [358, 490] on label at bounding box center [359, 488] width 9 height 9
click at [358, 490] on input "checkbox" at bounding box center [359, 490] width 8 height 8
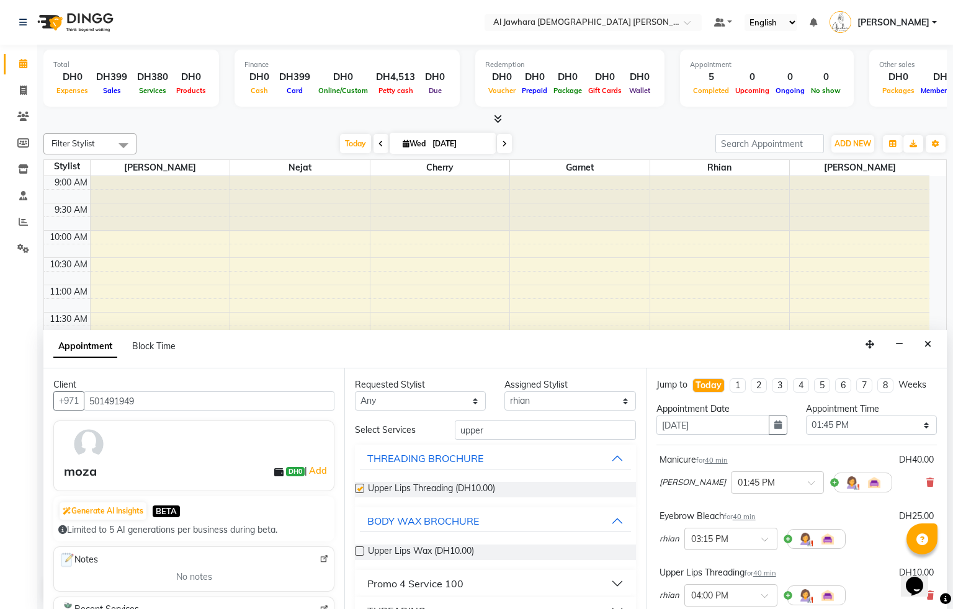
checkbox input "false"
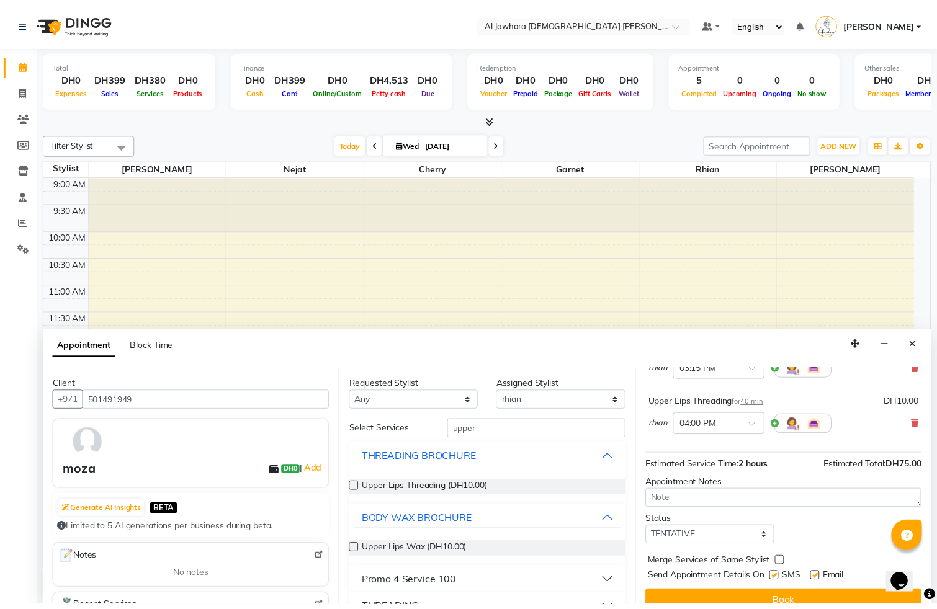
scroll to position [200, 0]
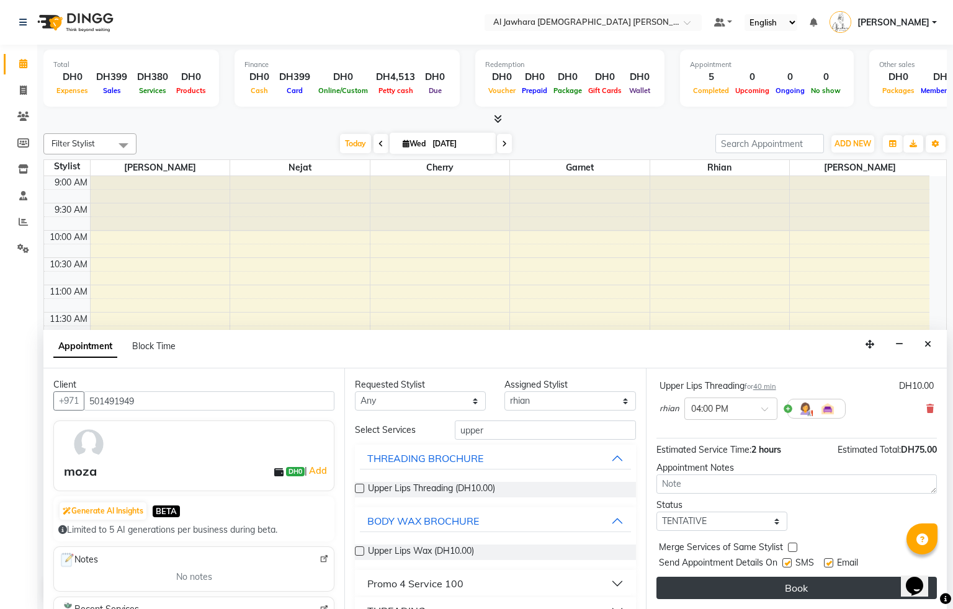
click at [821, 584] on button "Book" at bounding box center [796, 588] width 280 height 22
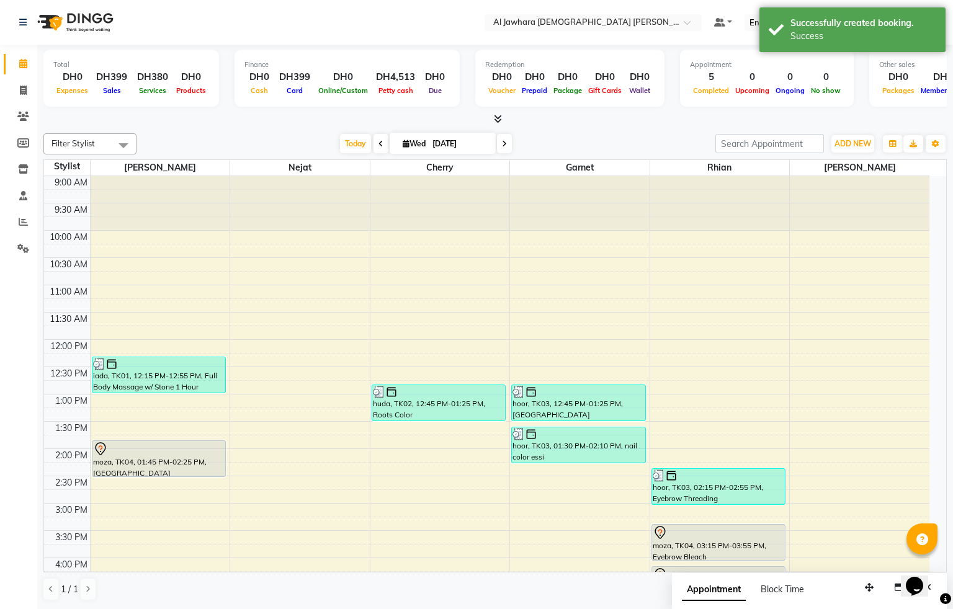
click at [175, 460] on div "moza, TK04, 01:45 PM-02:25 PM, [GEOGRAPHIC_DATA]" at bounding box center [158, 458] width 133 height 35
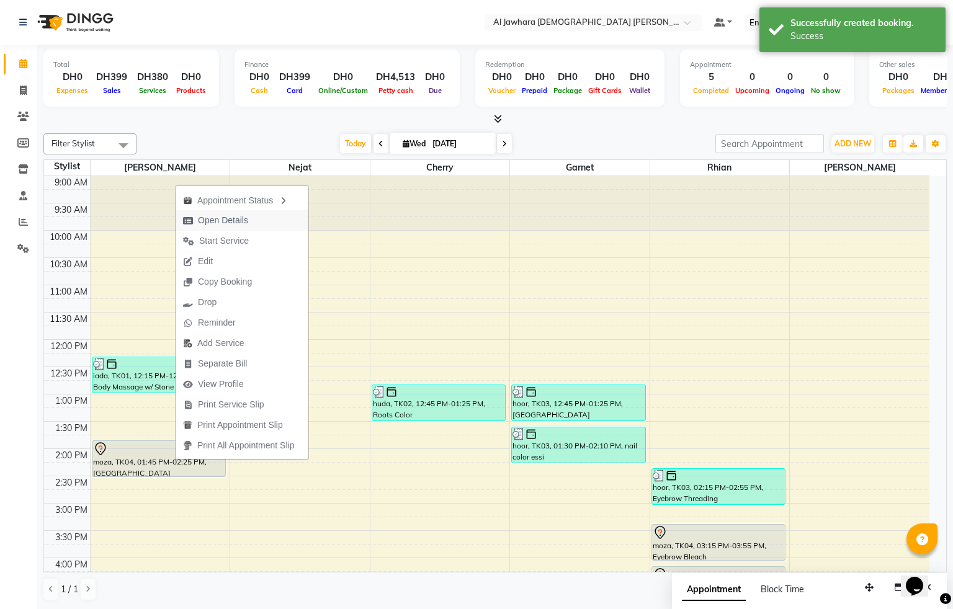
click at [236, 221] on span "Open Details" at bounding box center [223, 220] width 50 height 13
select select "7"
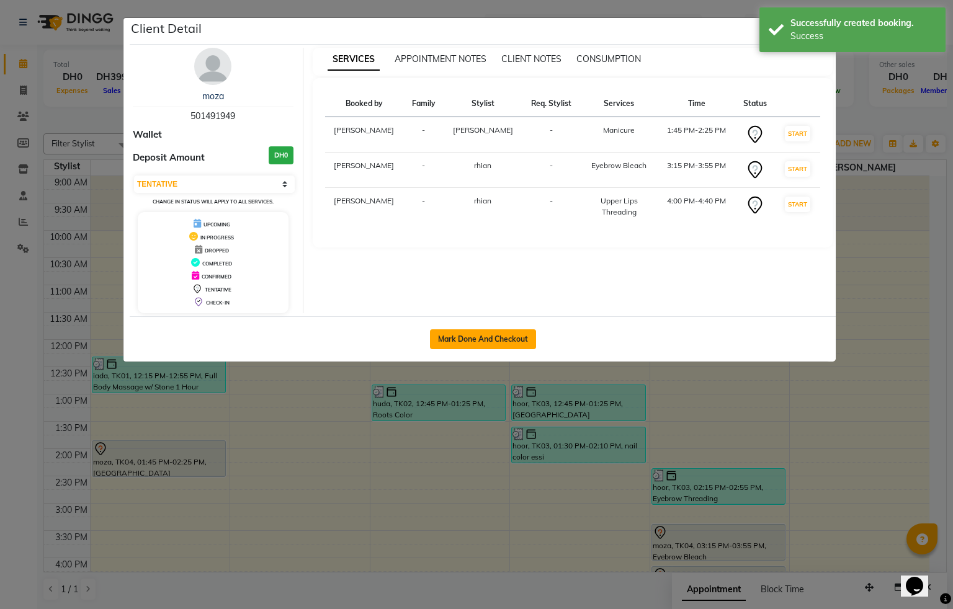
click at [489, 345] on button "Mark Done And Checkout" at bounding box center [483, 339] width 106 height 20
select select "service"
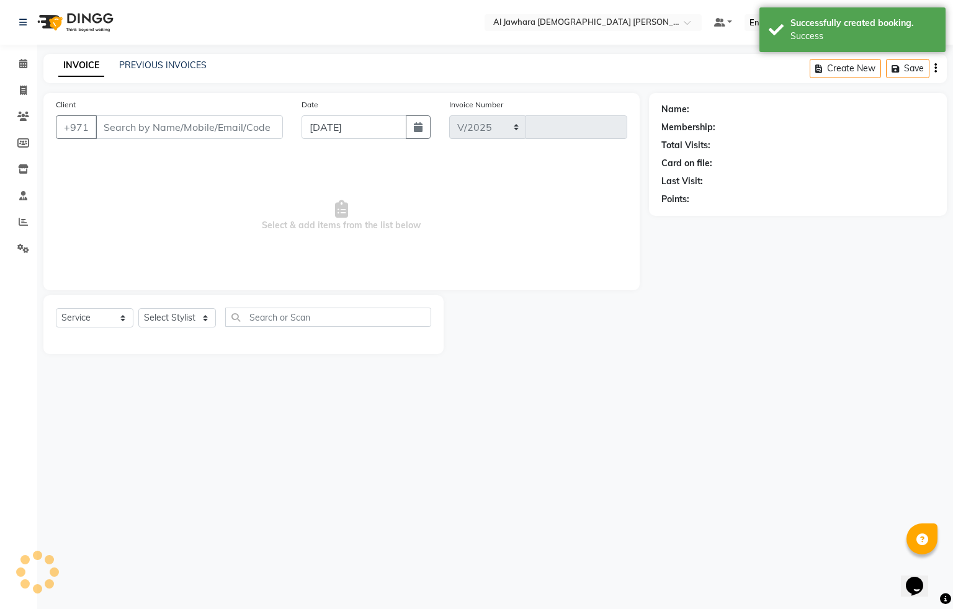
select select "808"
type input "0774"
type input "501491949"
select select "57409"
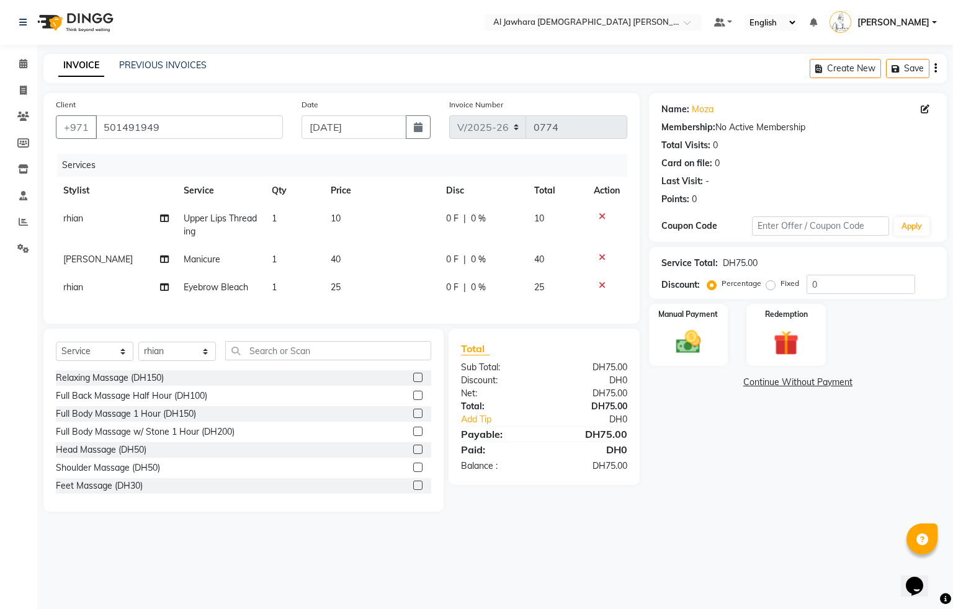
click at [355, 216] on td "10" at bounding box center [380, 225] width 115 height 41
select select "57409"
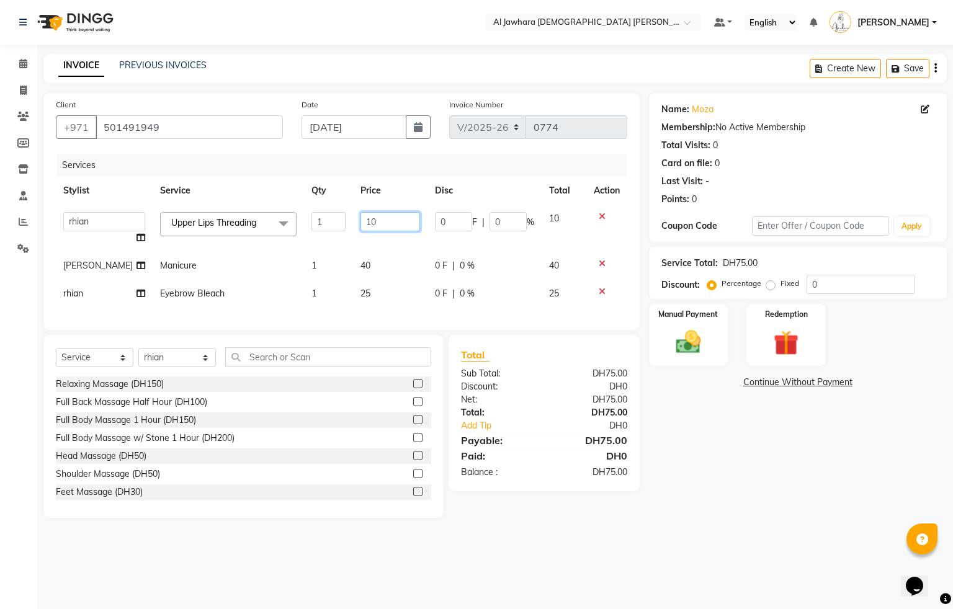
click at [394, 226] on input "10" at bounding box center [390, 221] width 60 height 19
type input "1"
type input "20"
click at [404, 276] on tbody "[PERSON_NAME] Garnet [PERSON_NAME] rhian [PERSON_NAME] Upper Lips Threading x R…" at bounding box center [341, 256] width 571 height 103
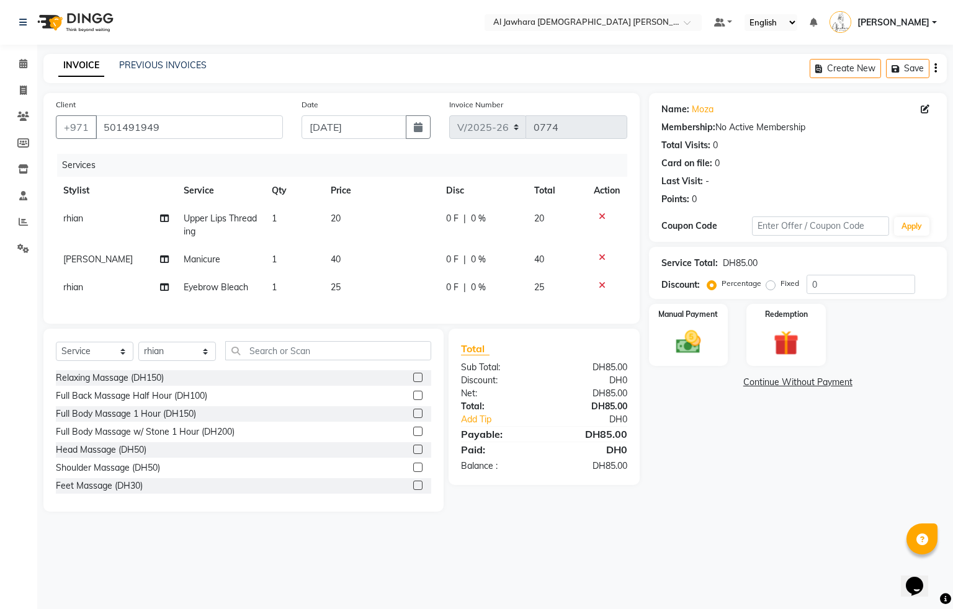
click at [382, 256] on td "40" at bounding box center [380, 260] width 115 height 28
select select "13408"
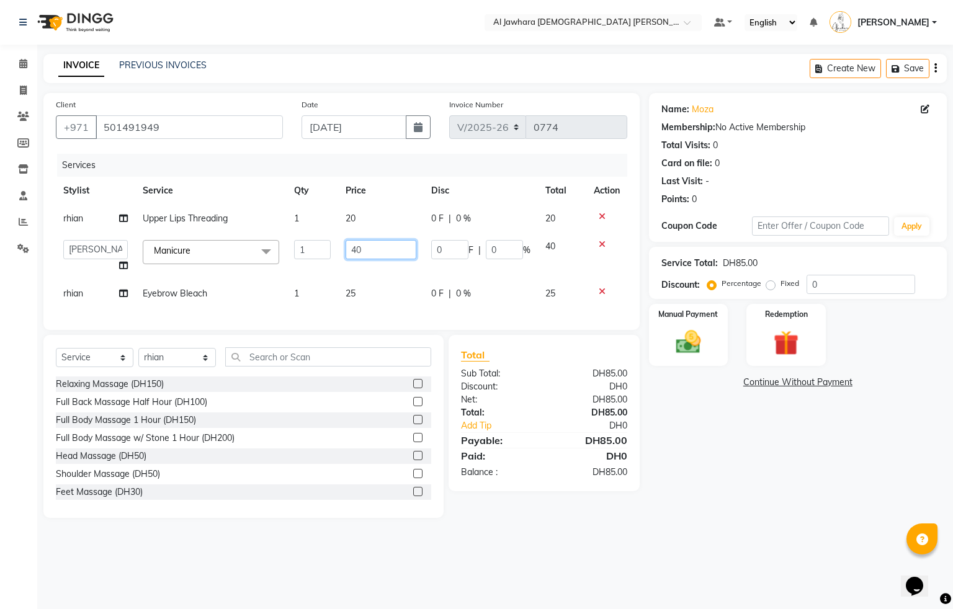
click at [383, 254] on input "40" at bounding box center [380, 249] width 71 height 19
type input "4"
type input "50"
click at [393, 277] on tbody "rhian Upper Lips Threading 1 20 0 F | 0 % 20 [PERSON_NAME] Garnet [PERSON_NAME]…" at bounding box center [341, 256] width 571 height 103
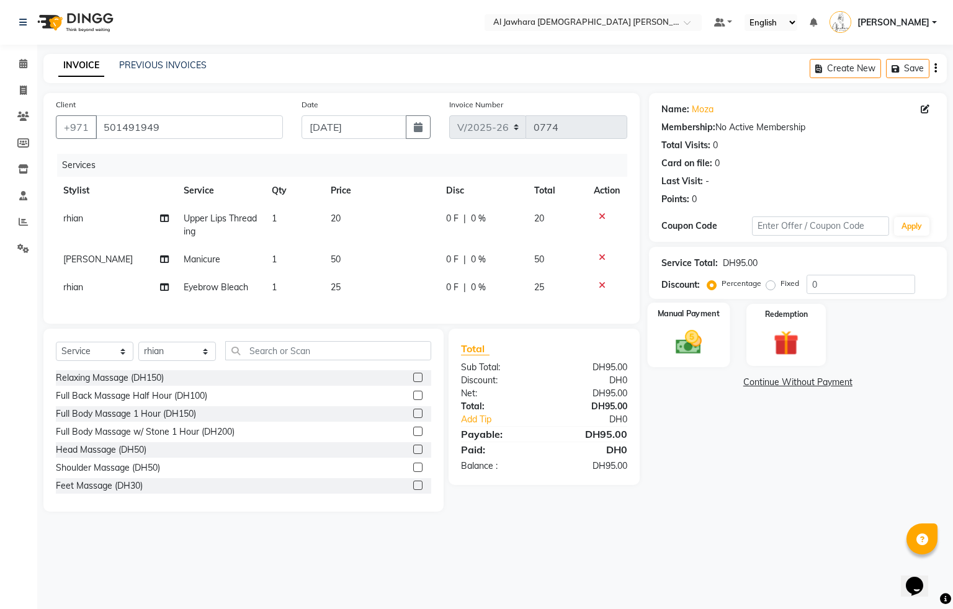
click at [715, 346] on div "Manual Payment" at bounding box center [688, 335] width 82 height 65
click at [867, 382] on span "Visa Card" at bounding box center [879, 383] width 40 height 14
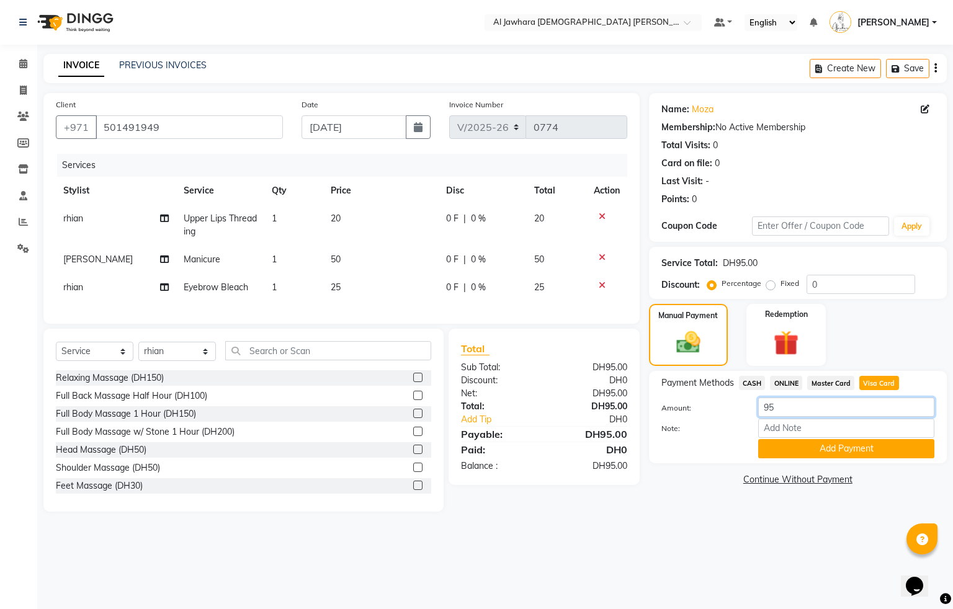
click at [793, 408] on input "95" at bounding box center [846, 407] width 176 height 19
type input "9"
type input "100"
click at [809, 450] on button "Add Payment" at bounding box center [846, 448] width 176 height 19
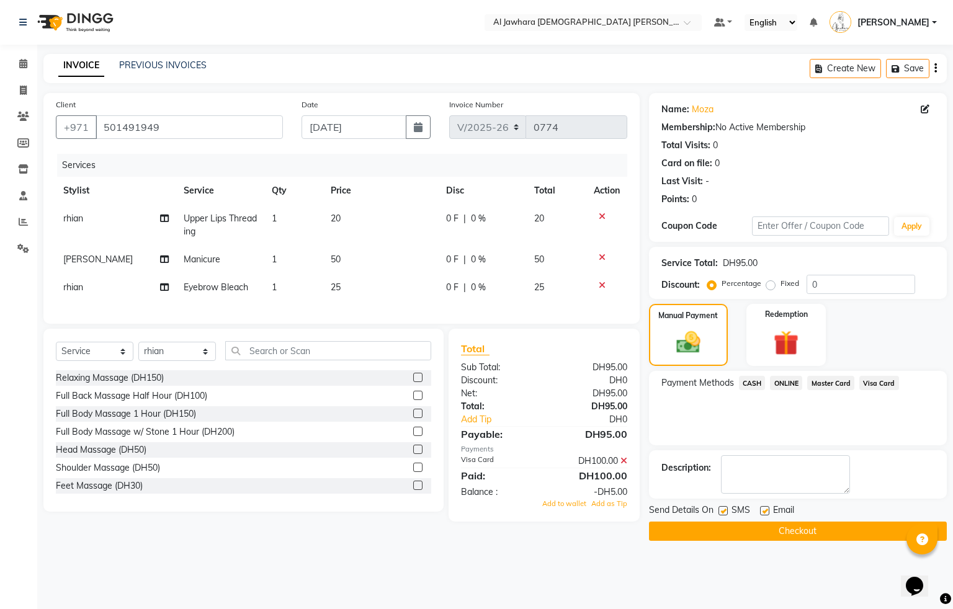
drag, startPoint x: 568, startPoint y: 520, endPoint x: 650, endPoint y: 512, distance: 82.8
click at [570, 508] on span "Add to wallet" at bounding box center [564, 503] width 44 height 9
click at [824, 534] on button "Checkout" at bounding box center [798, 531] width 298 height 19
